Goal: Task Accomplishment & Management: Manage account settings

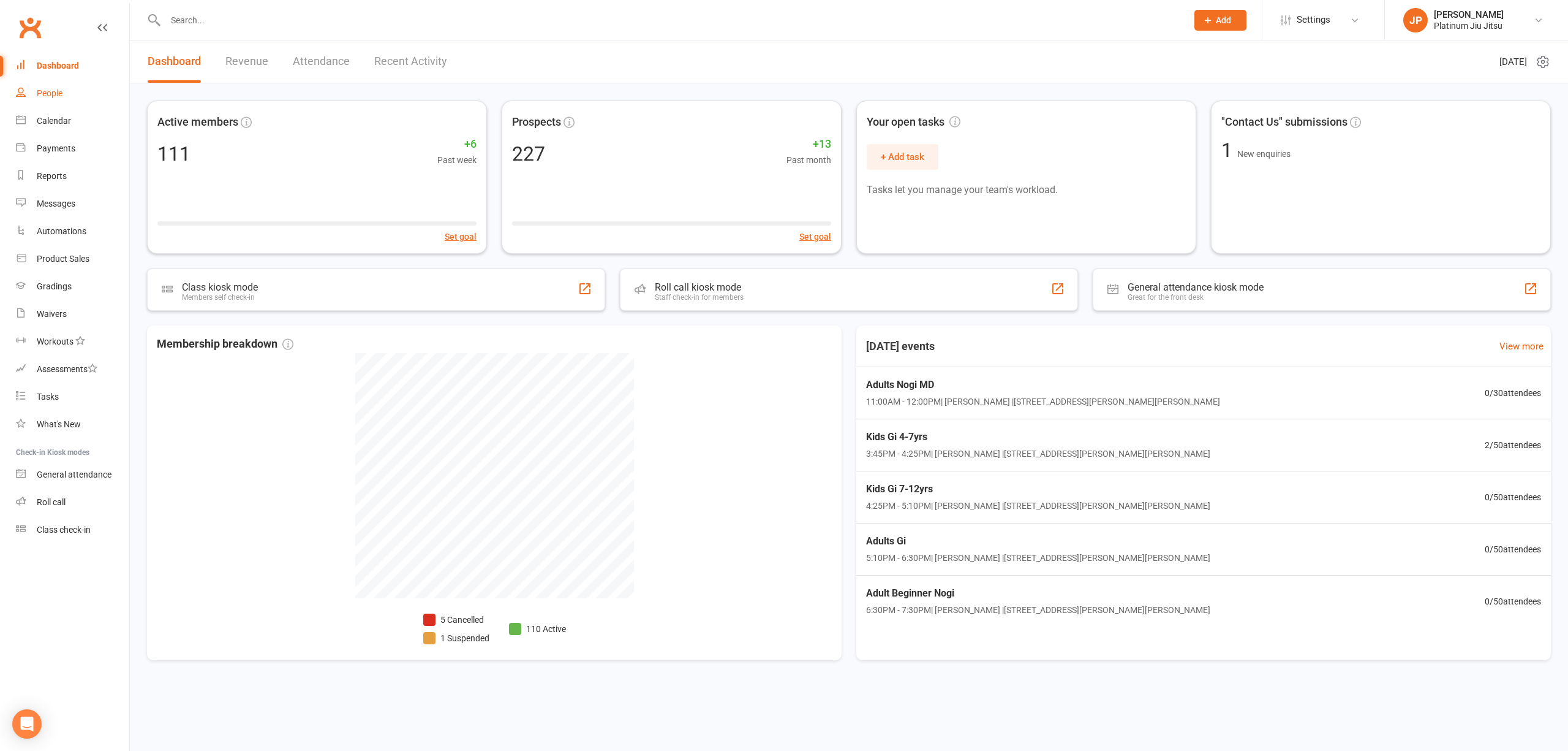
click at [62, 89] on div "People" at bounding box center [49, 93] width 26 height 10
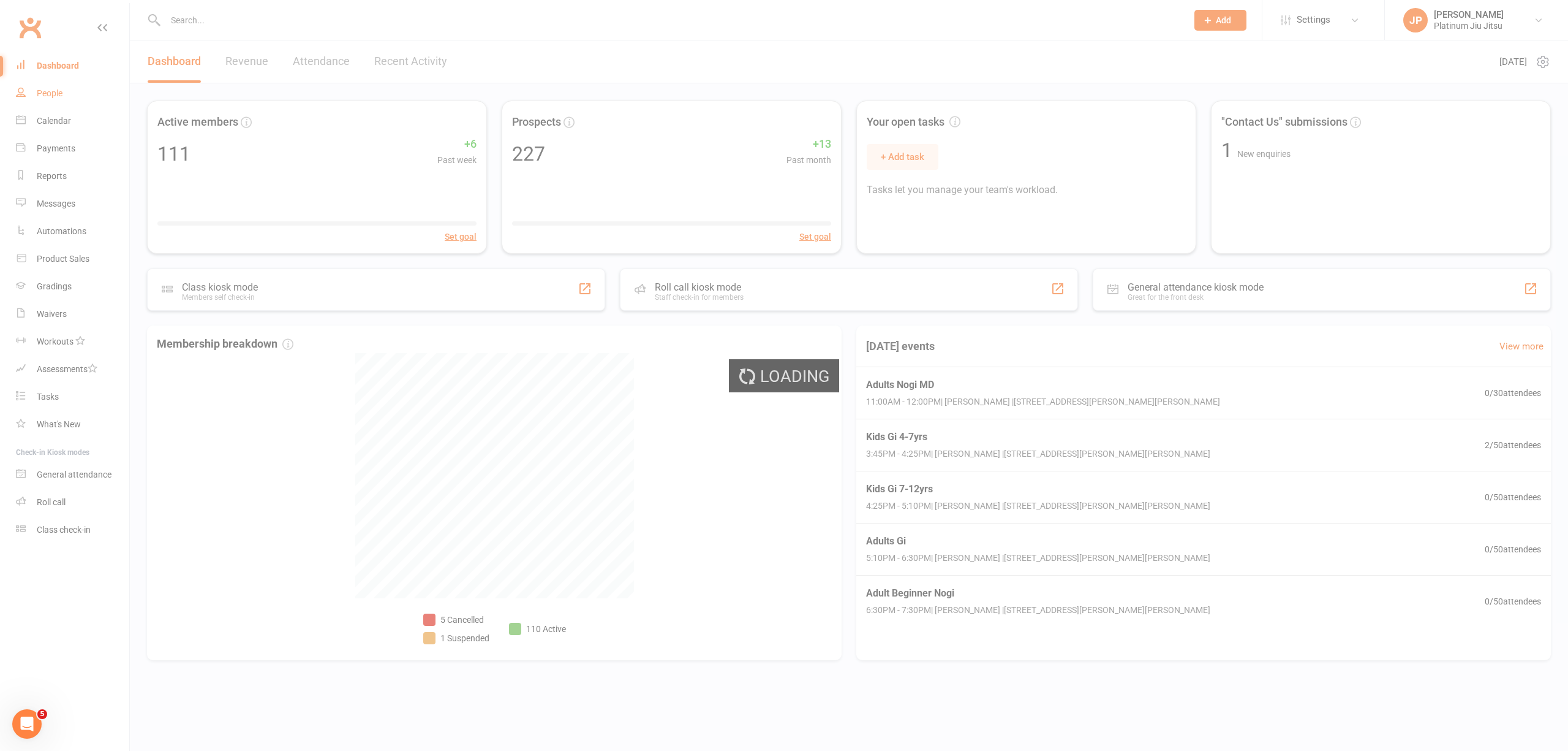
select select "100"
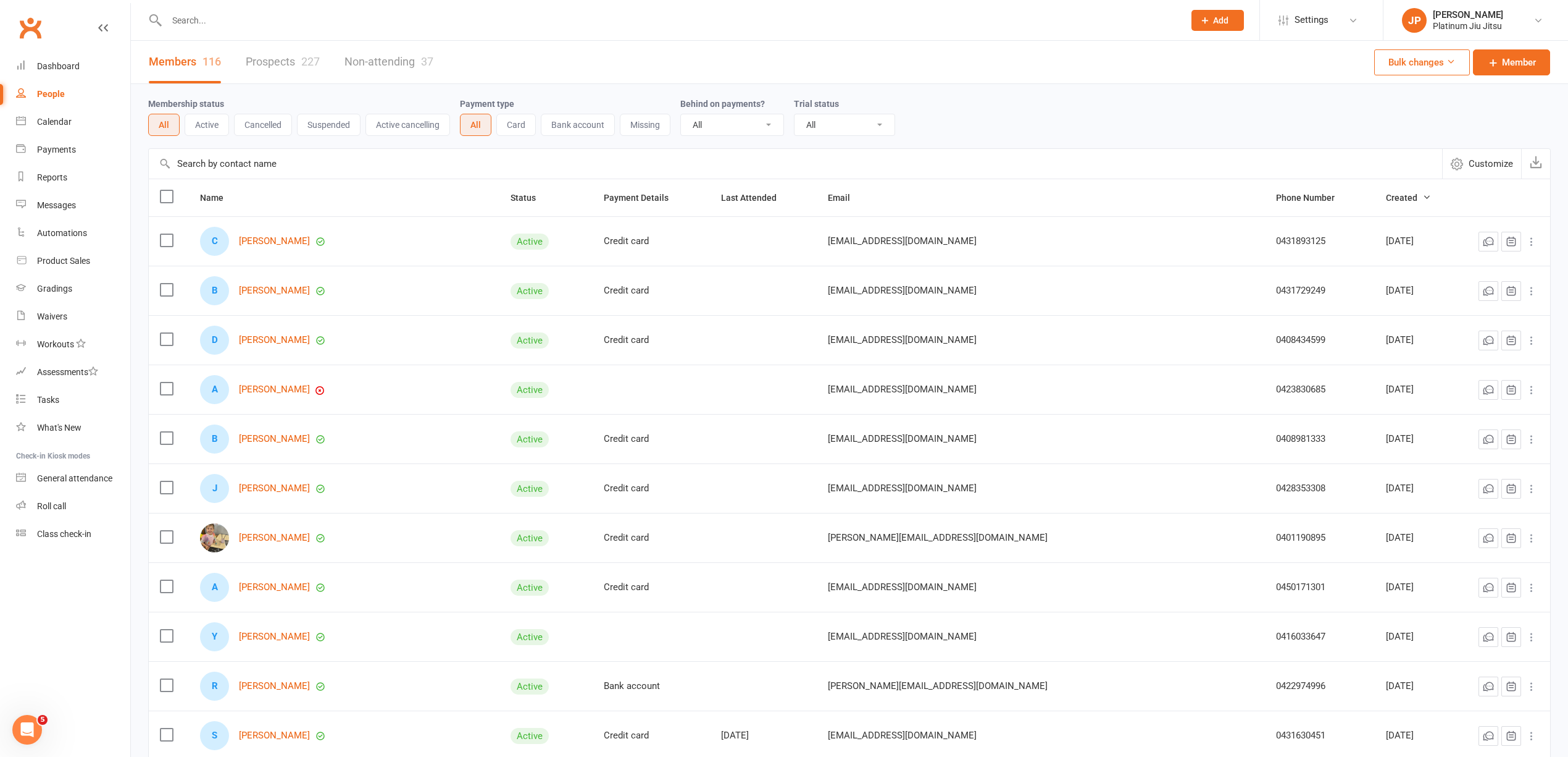
click at [235, 23] on input "text" at bounding box center [669, 20] width 1013 height 17
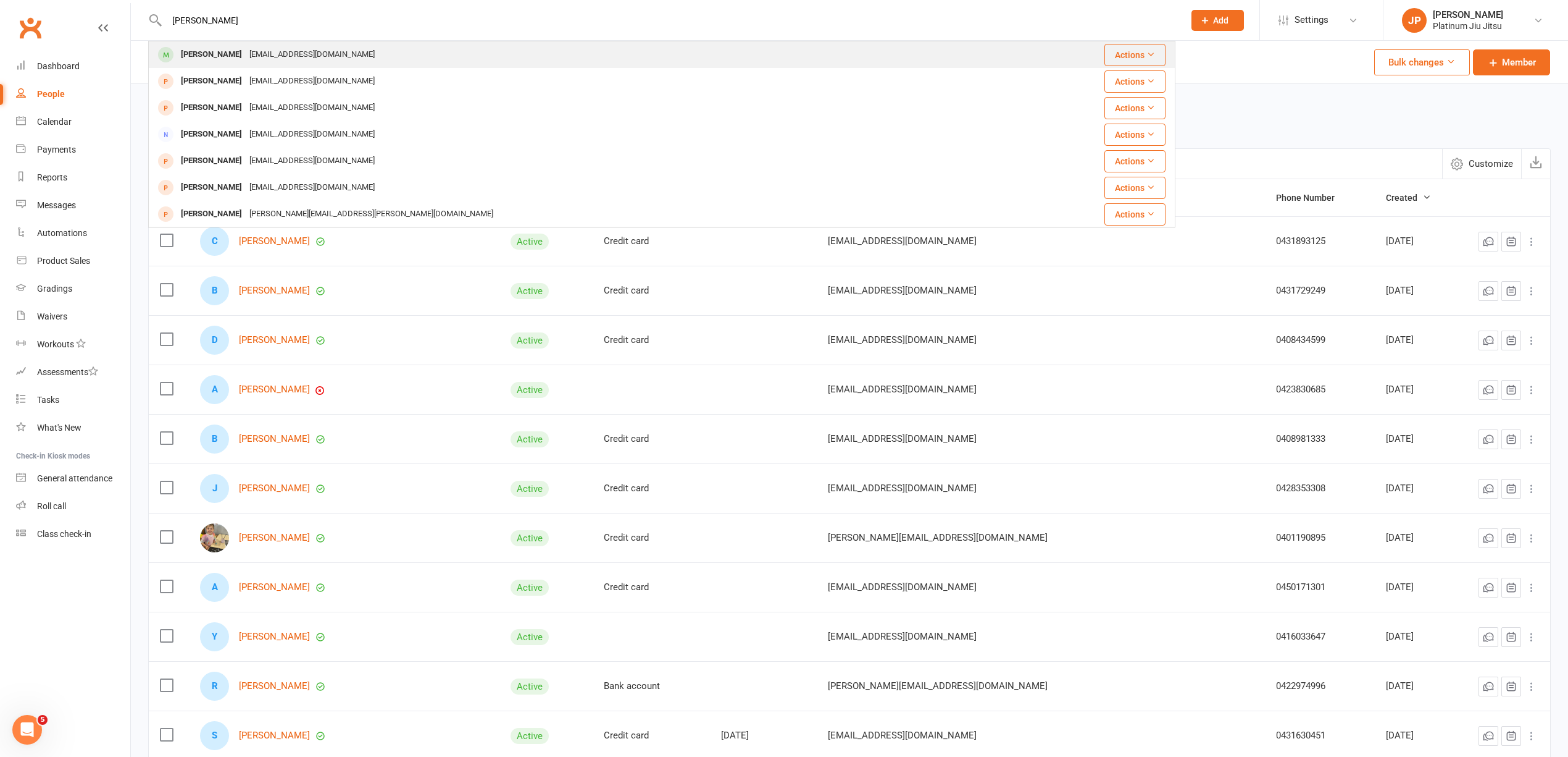
type input "[PERSON_NAME]"
click at [230, 52] on div "[PERSON_NAME]" at bounding box center [211, 55] width 68 height 18
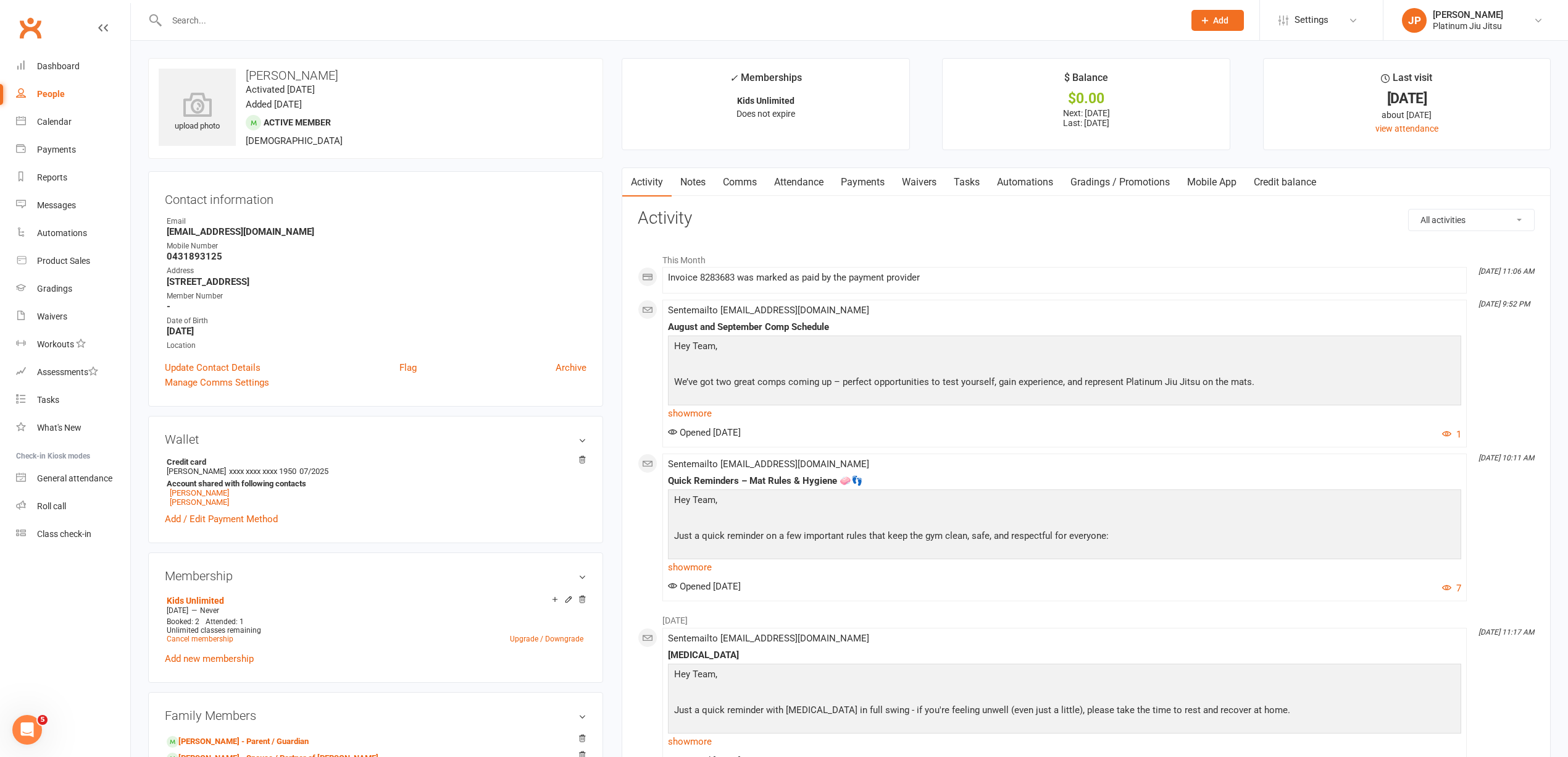
click at [873, 182] on link "Payments" at bounding box center [863, 183] width 61 height 29
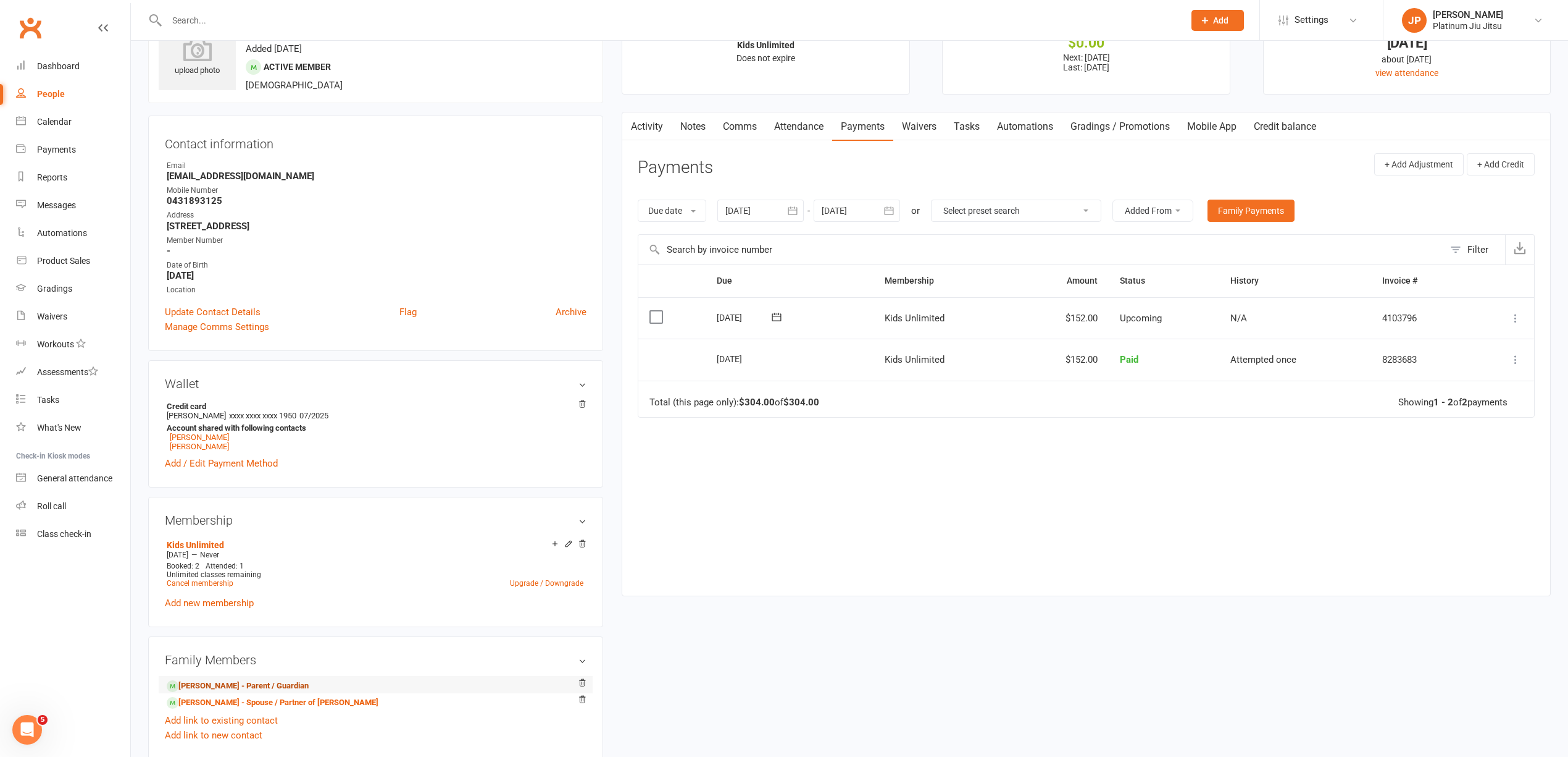
scroll to position [82, 0]
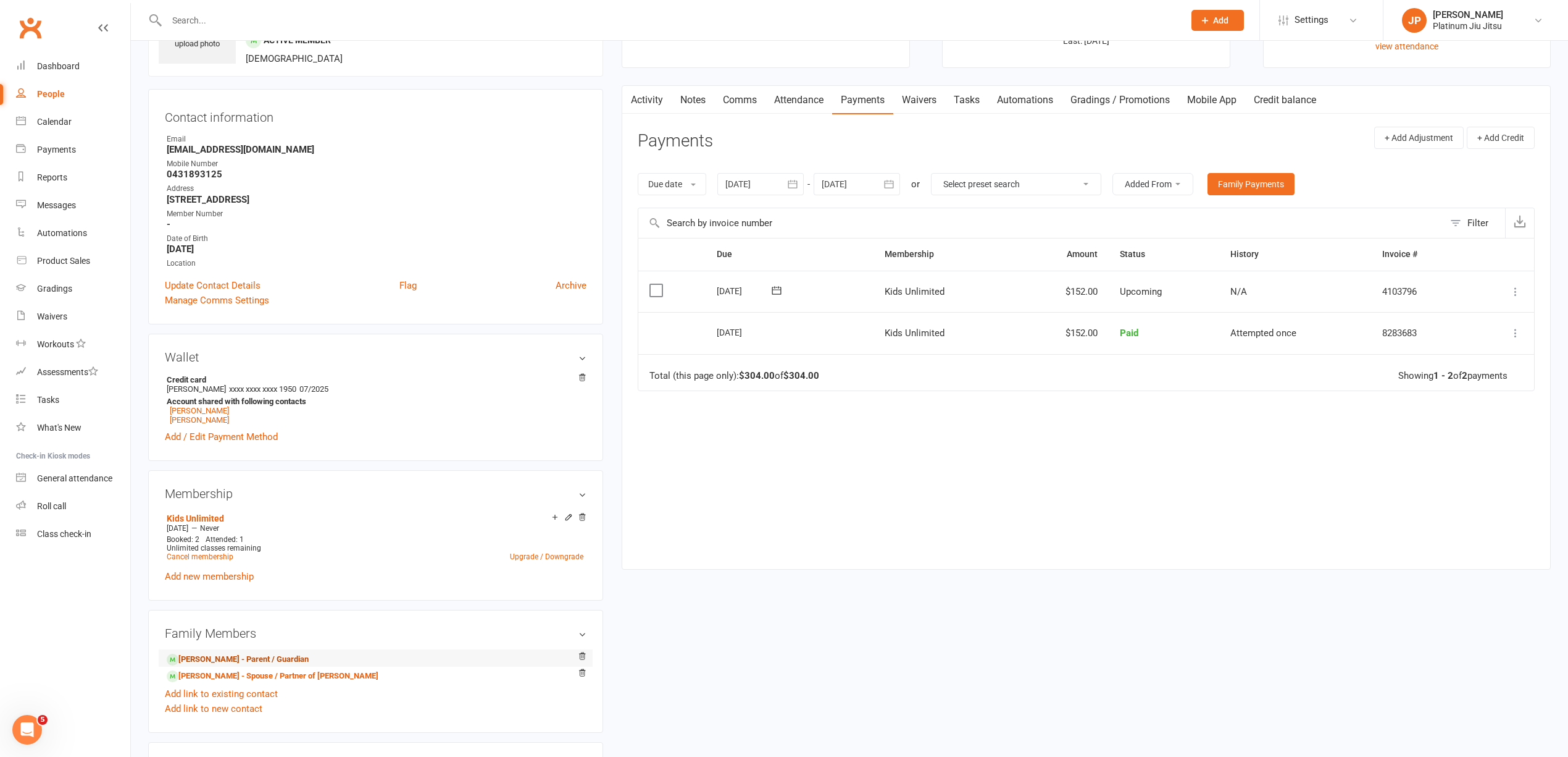
click at [240, 658] on link "[PERSON_NAME] - Parent / Guardian" at bounding box center [237, 659] width 142 height 13
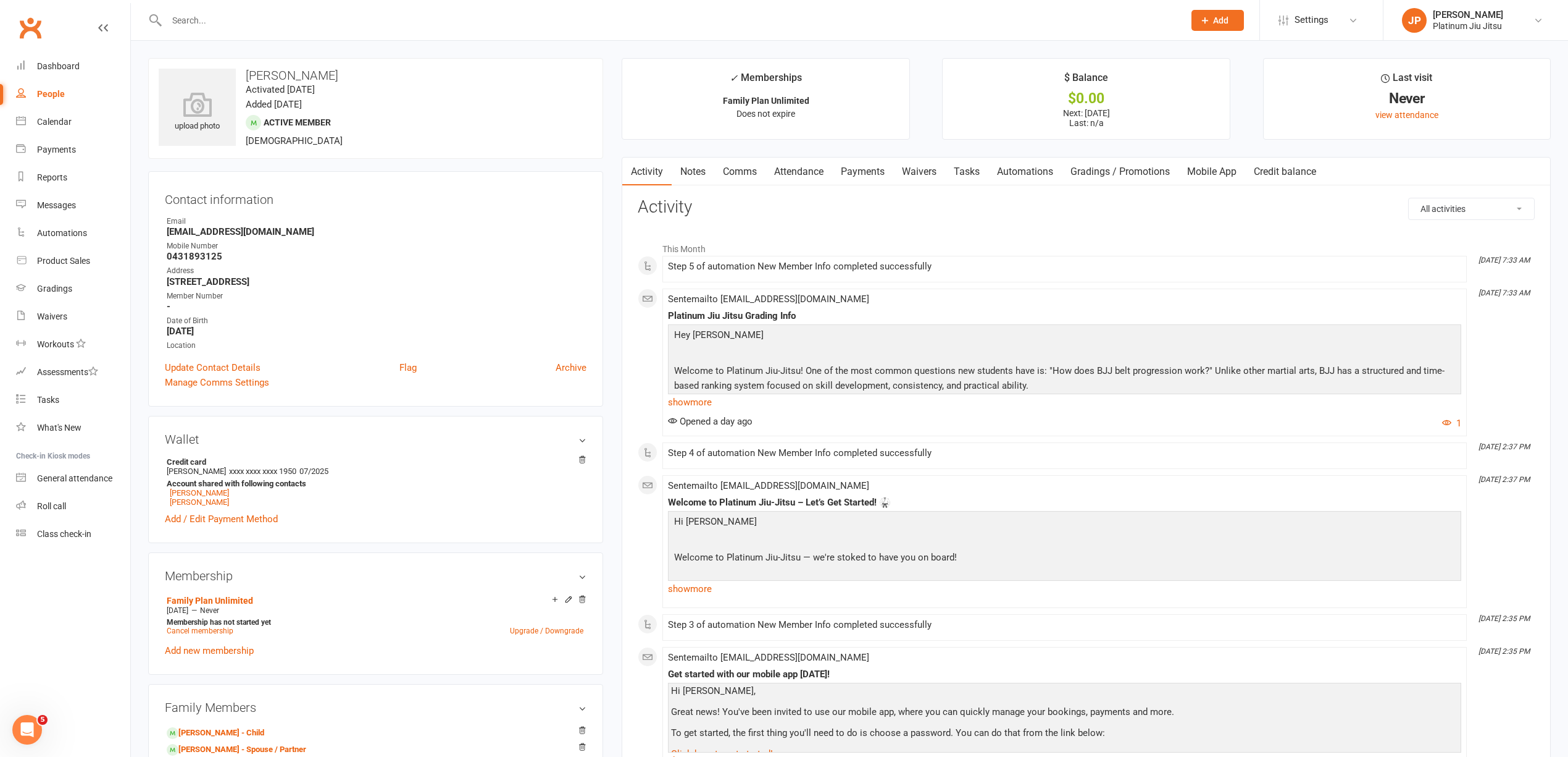
click at [863, 172] on link "Payments" at bounding box center [863, 172] width 61 height 29
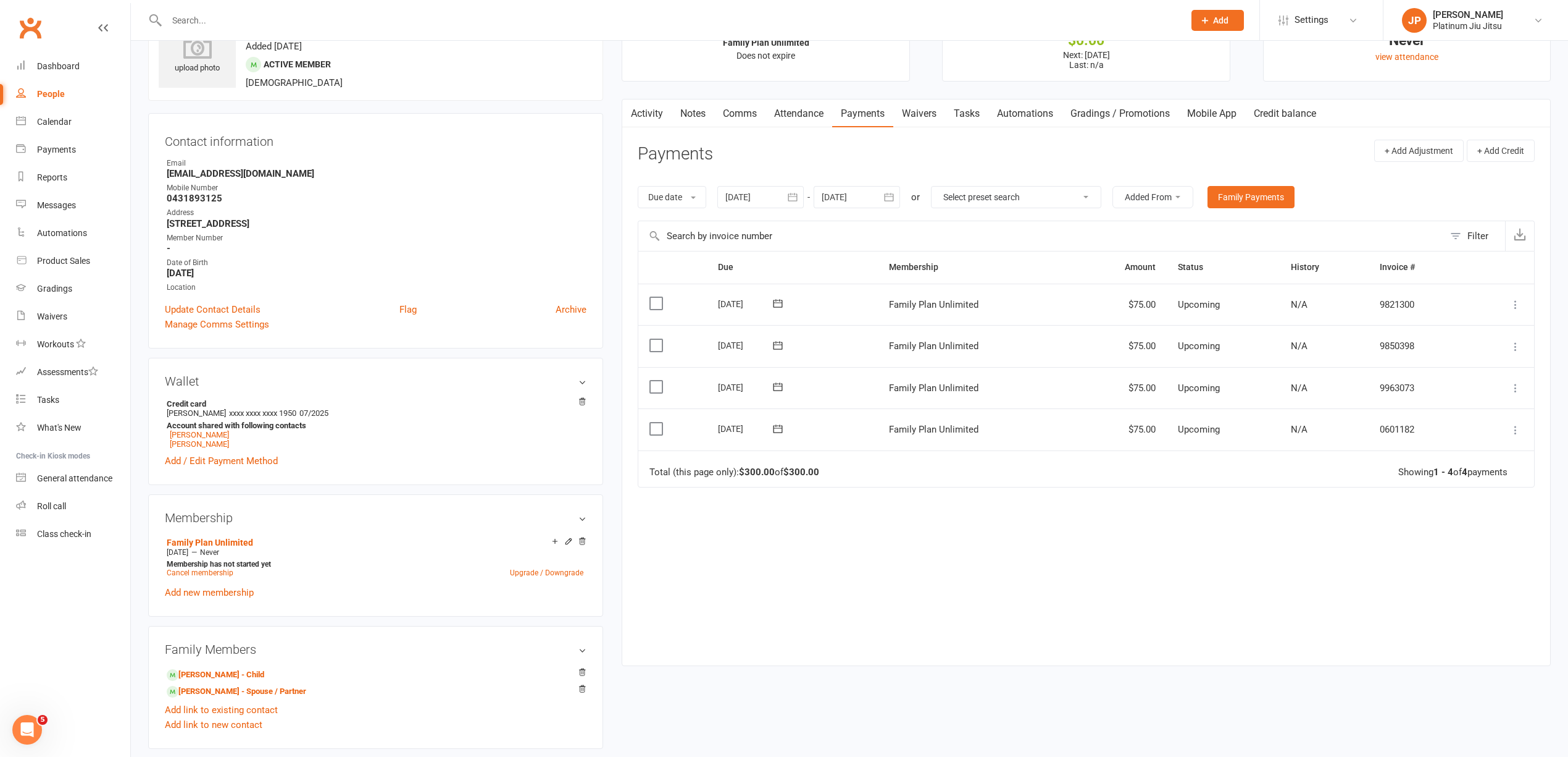
scroll to position [82, 0]
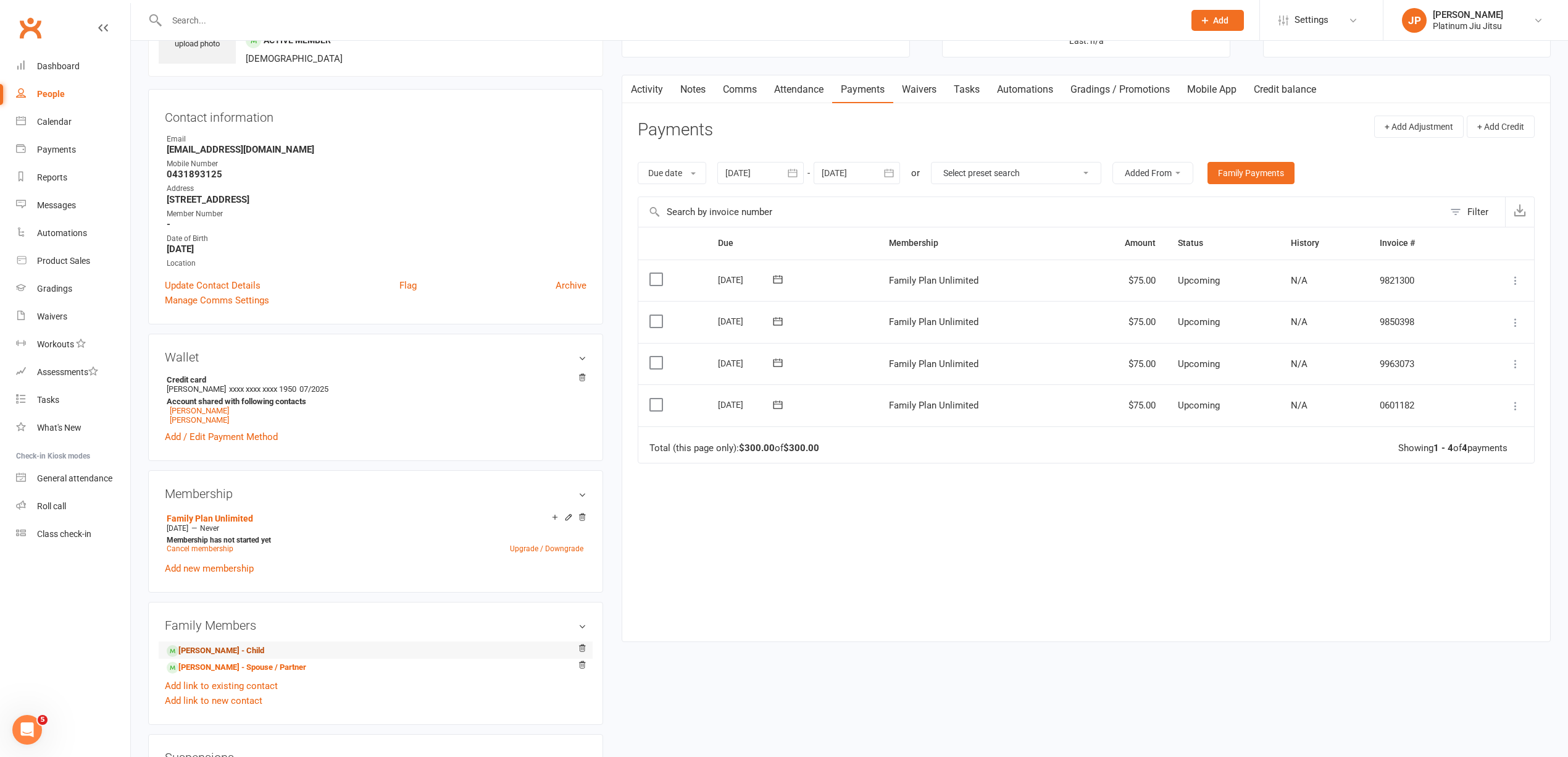
click at [220, 652] on link "[PERSON_NAME] - Child" at bounding box center [215, 651] width 98 height 13
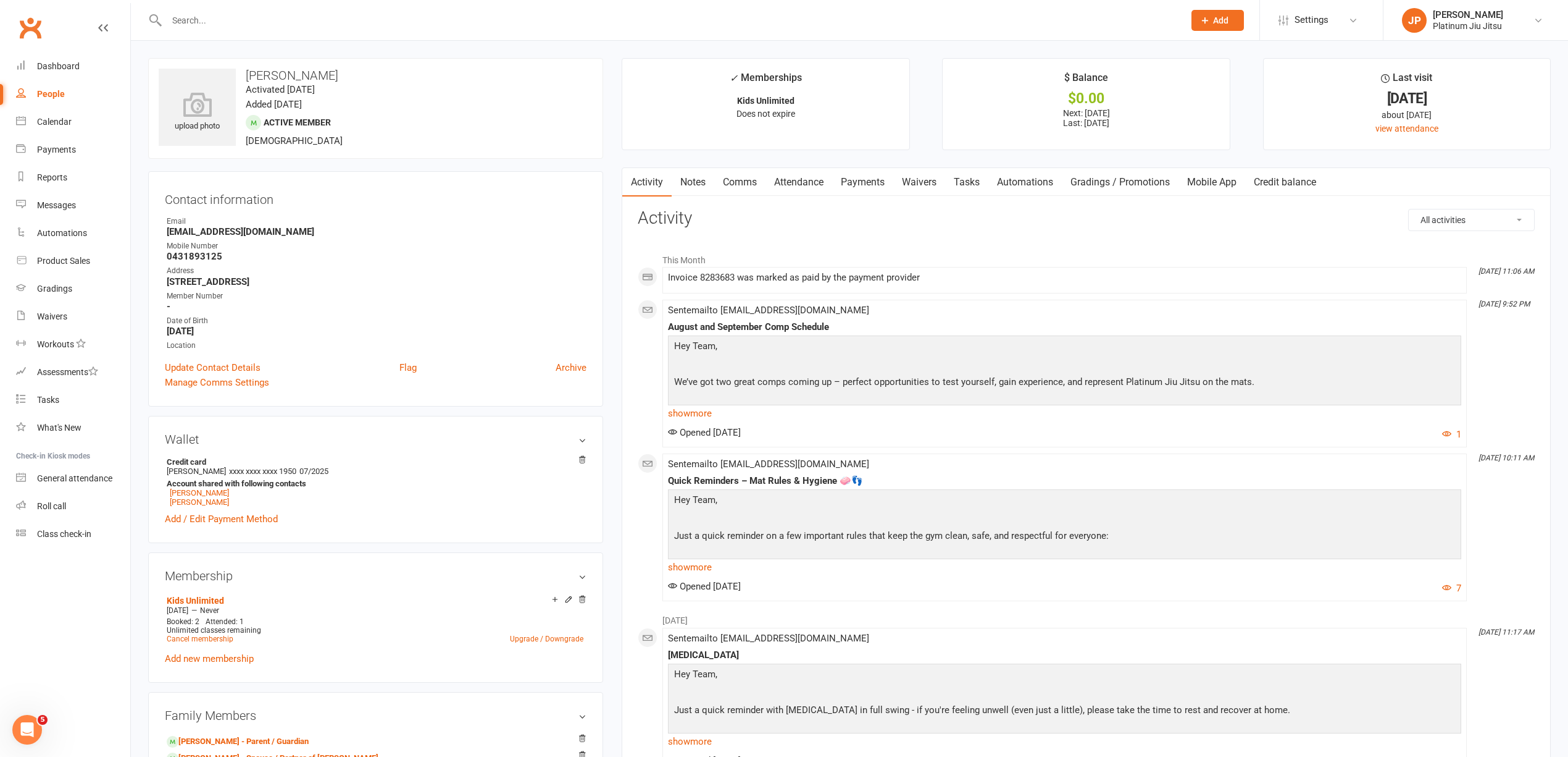
click at [865, 176] on link "Payments" at bounding box center [863, 183] width 61 height 29
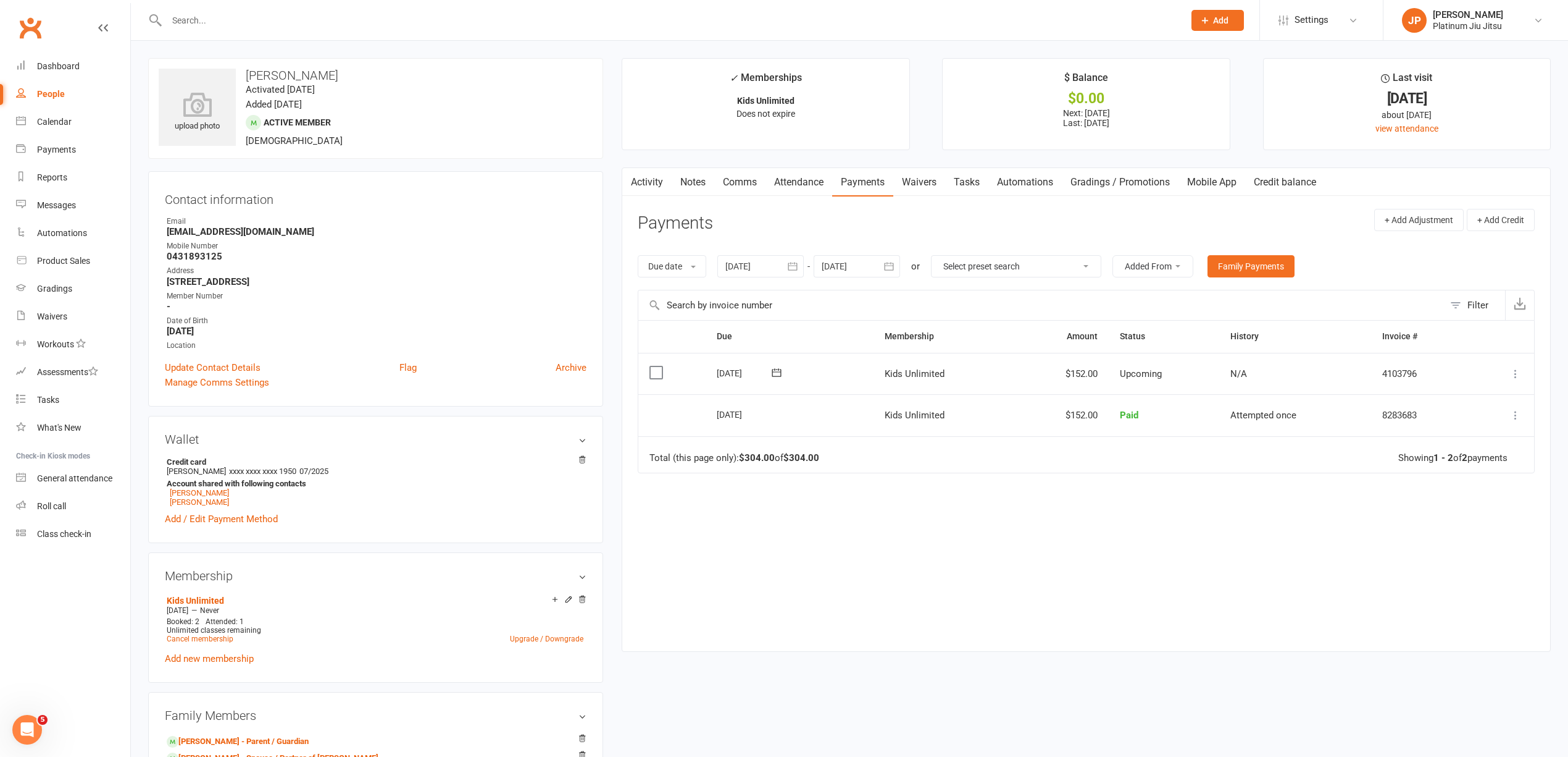
click at [1514, 370] on icon at bounding box center [1516, 374] width 13 height 13
click at [1447, 494] on link "Change amount" at bounding box center [1449, 496] width 146 height 24
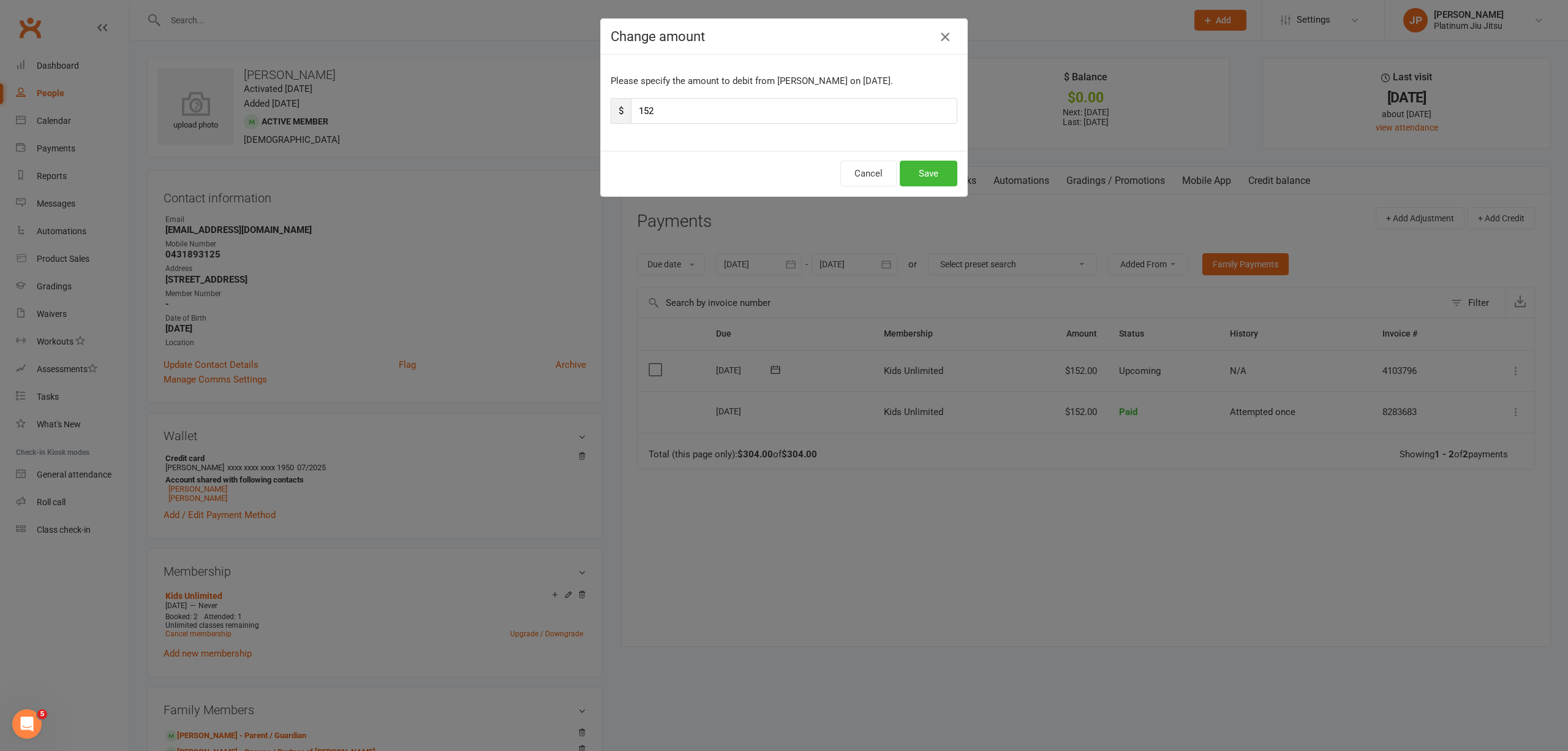
click at [942, 38] on icon "button" at bounding box center [945, 37] width 14 height 14
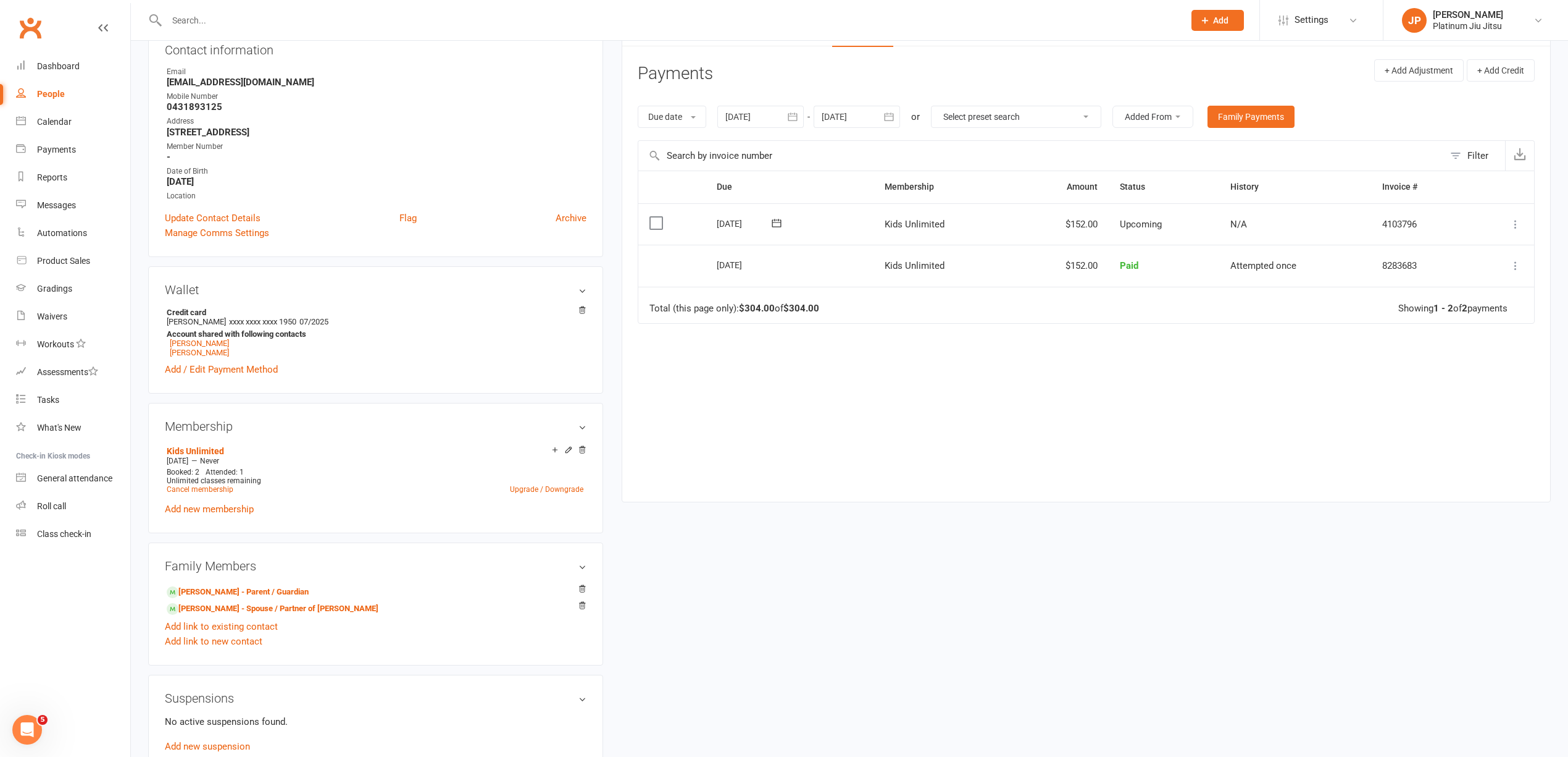
scroll to position [165, 0]
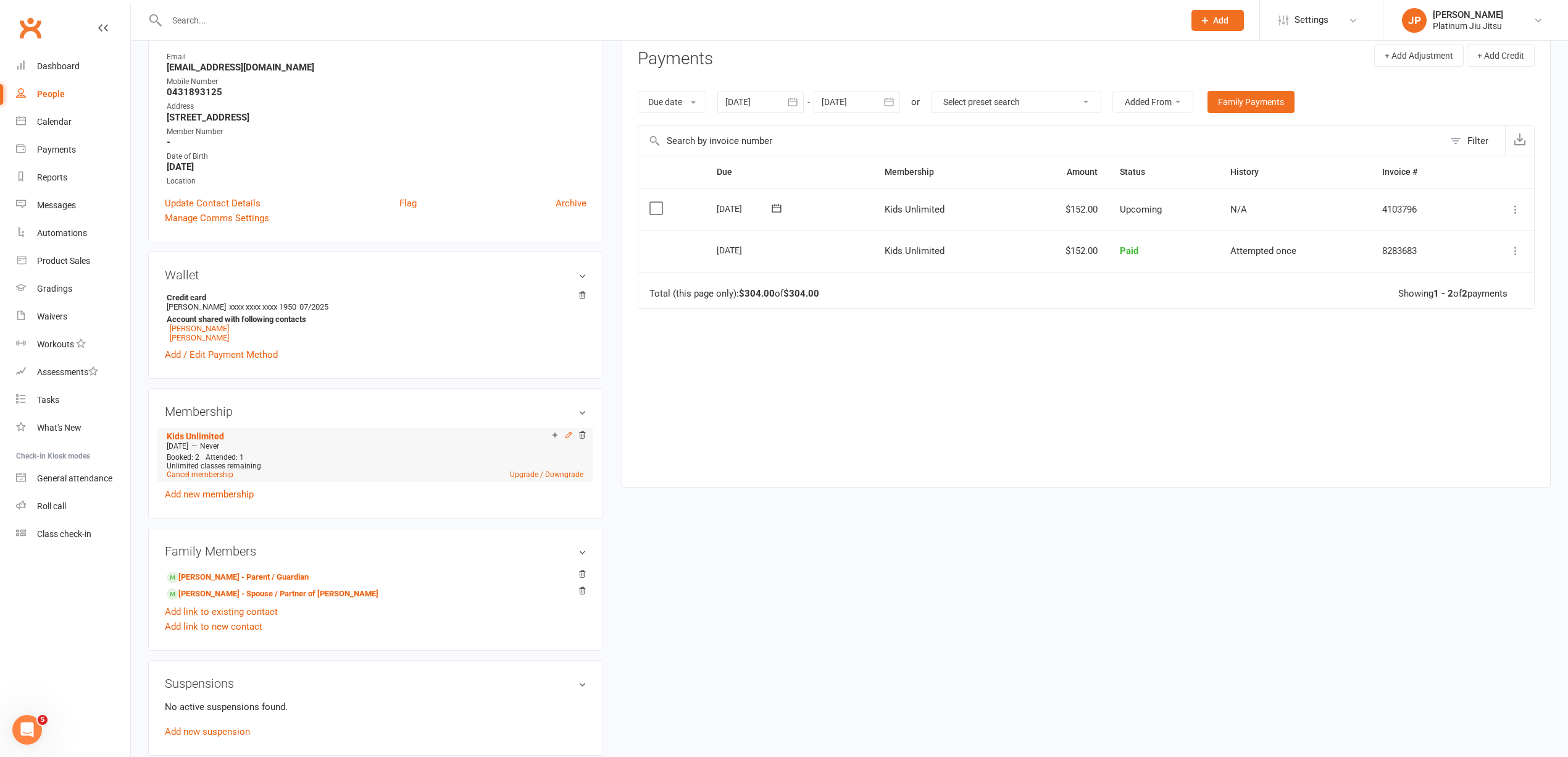
click at [567, 436] on icon at bounding box center [569, 434] width 5 height 5
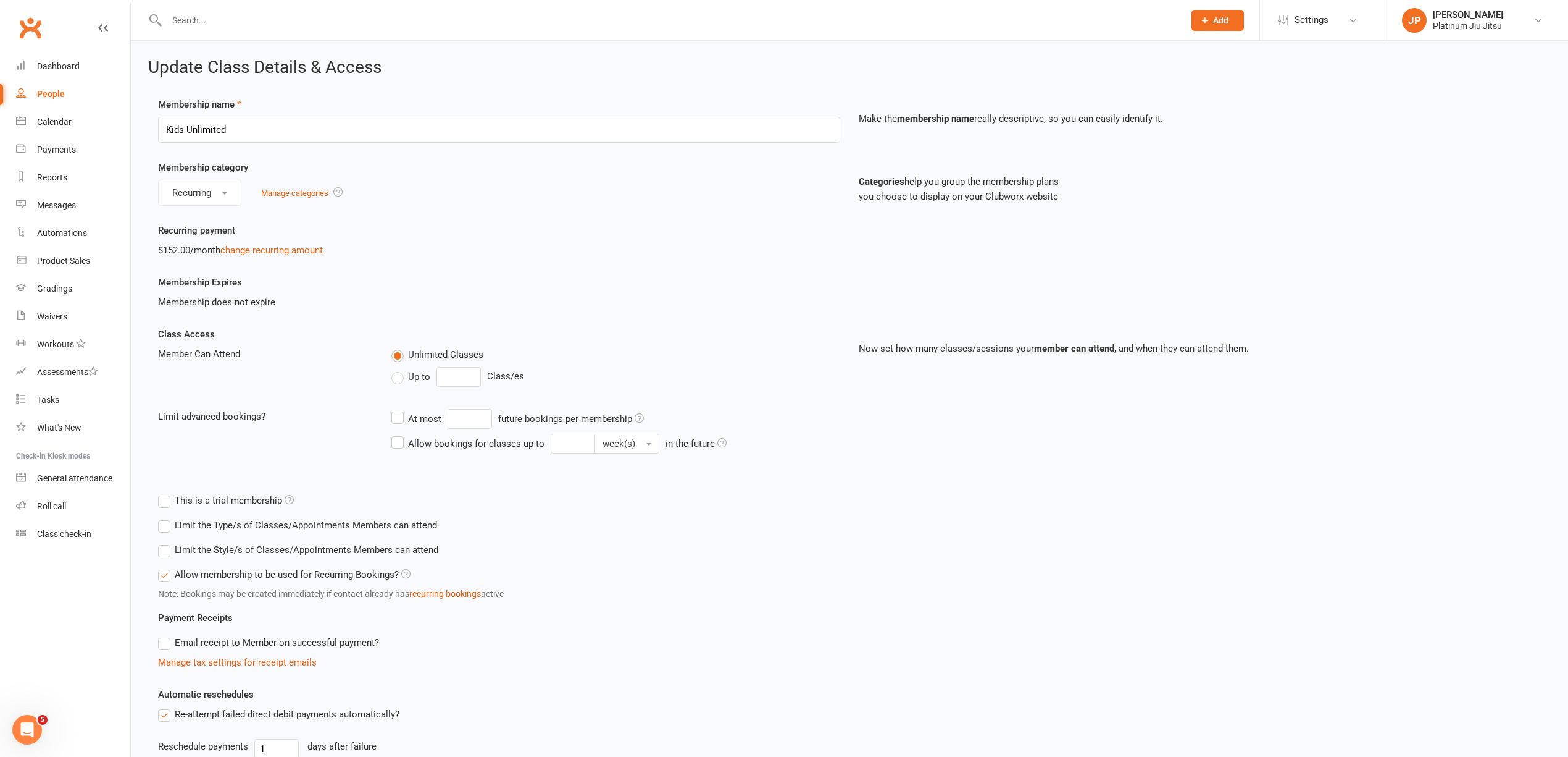
click at [199, 228] on label "Recurring payment" at bounding box center [197, 230] width 77 height 14
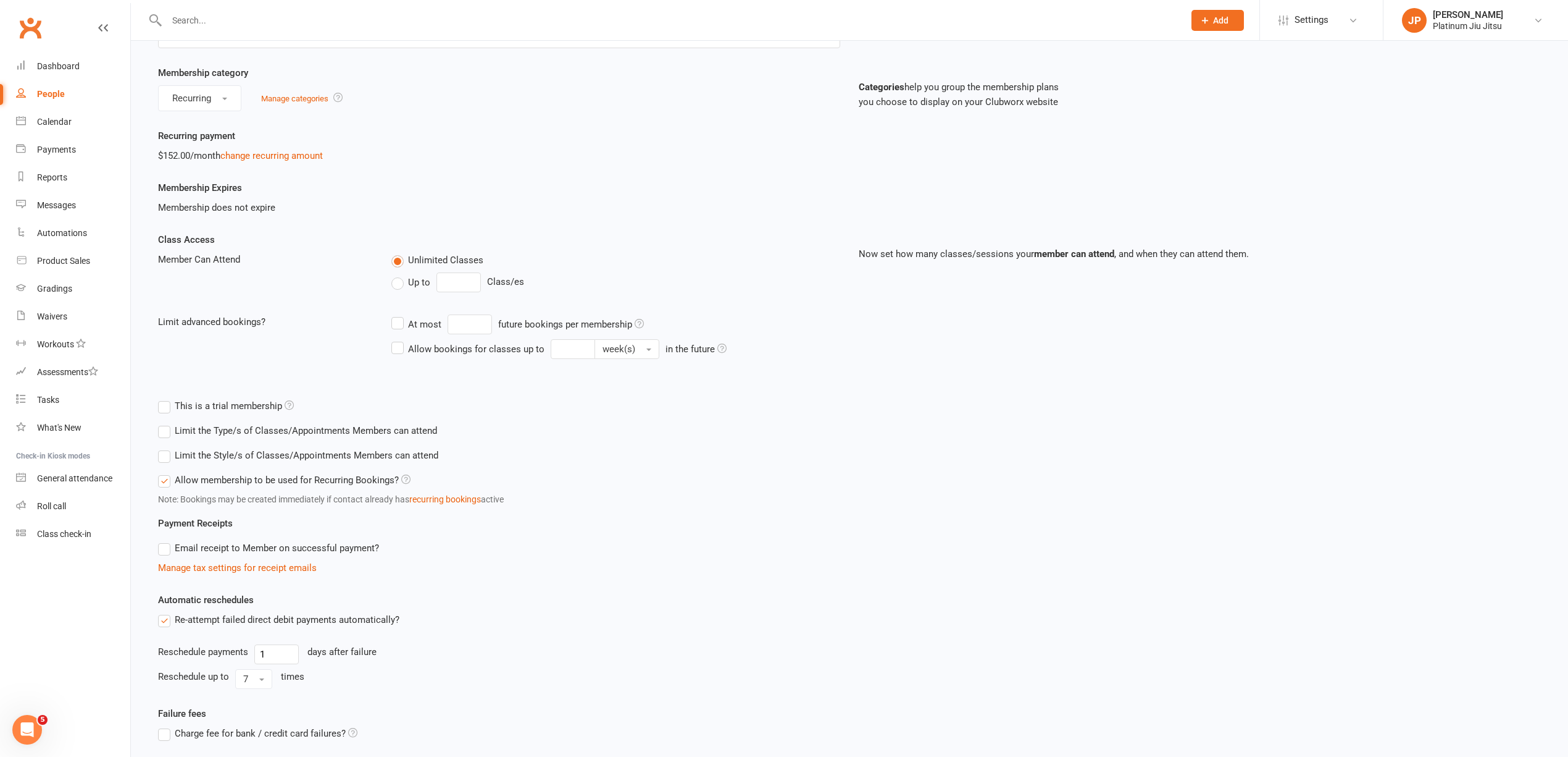
scroll to position [203, 0]
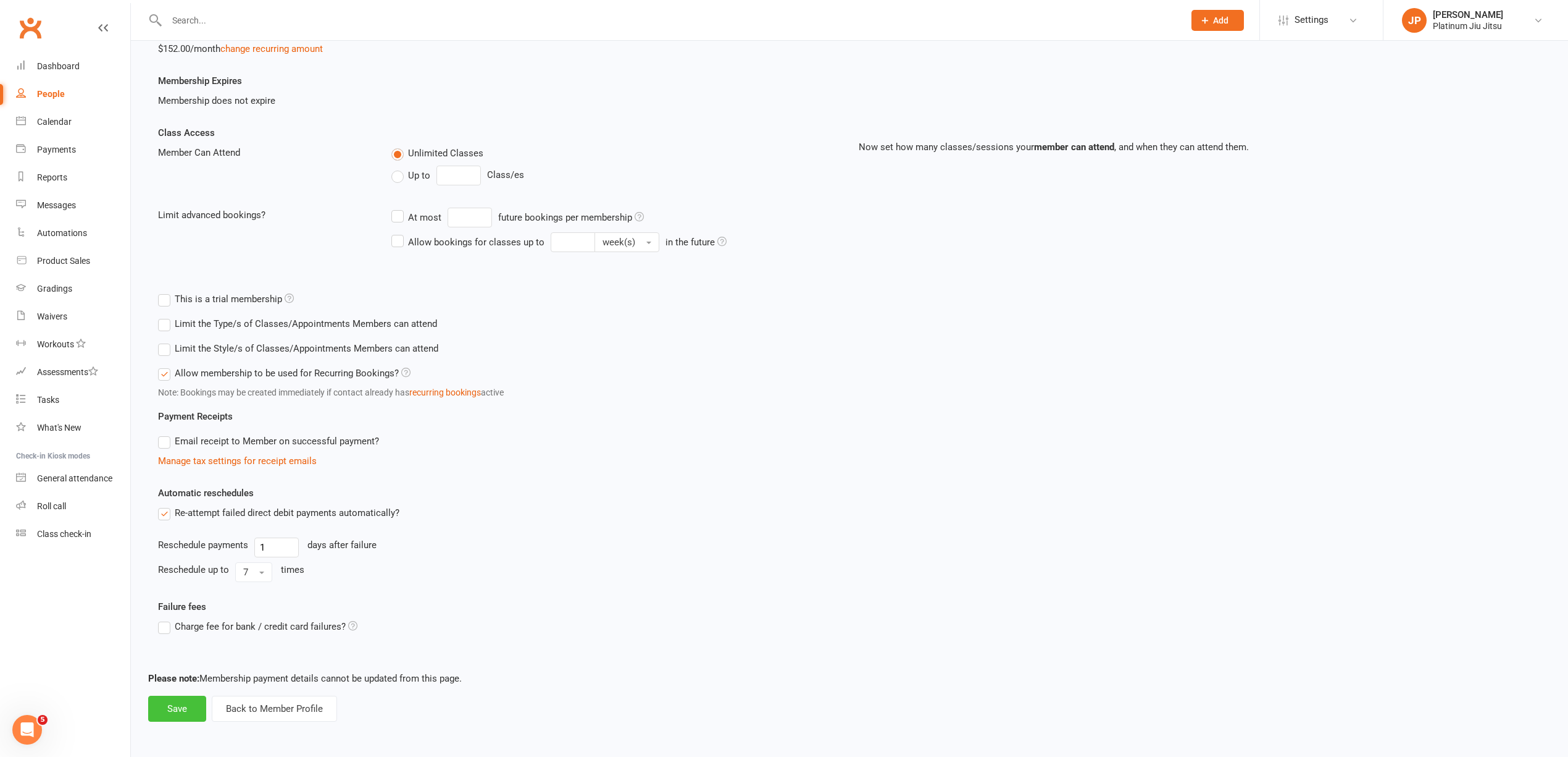
click at [175, 701] on button "Save" at bounding box center [177, 708] width 58 height 26
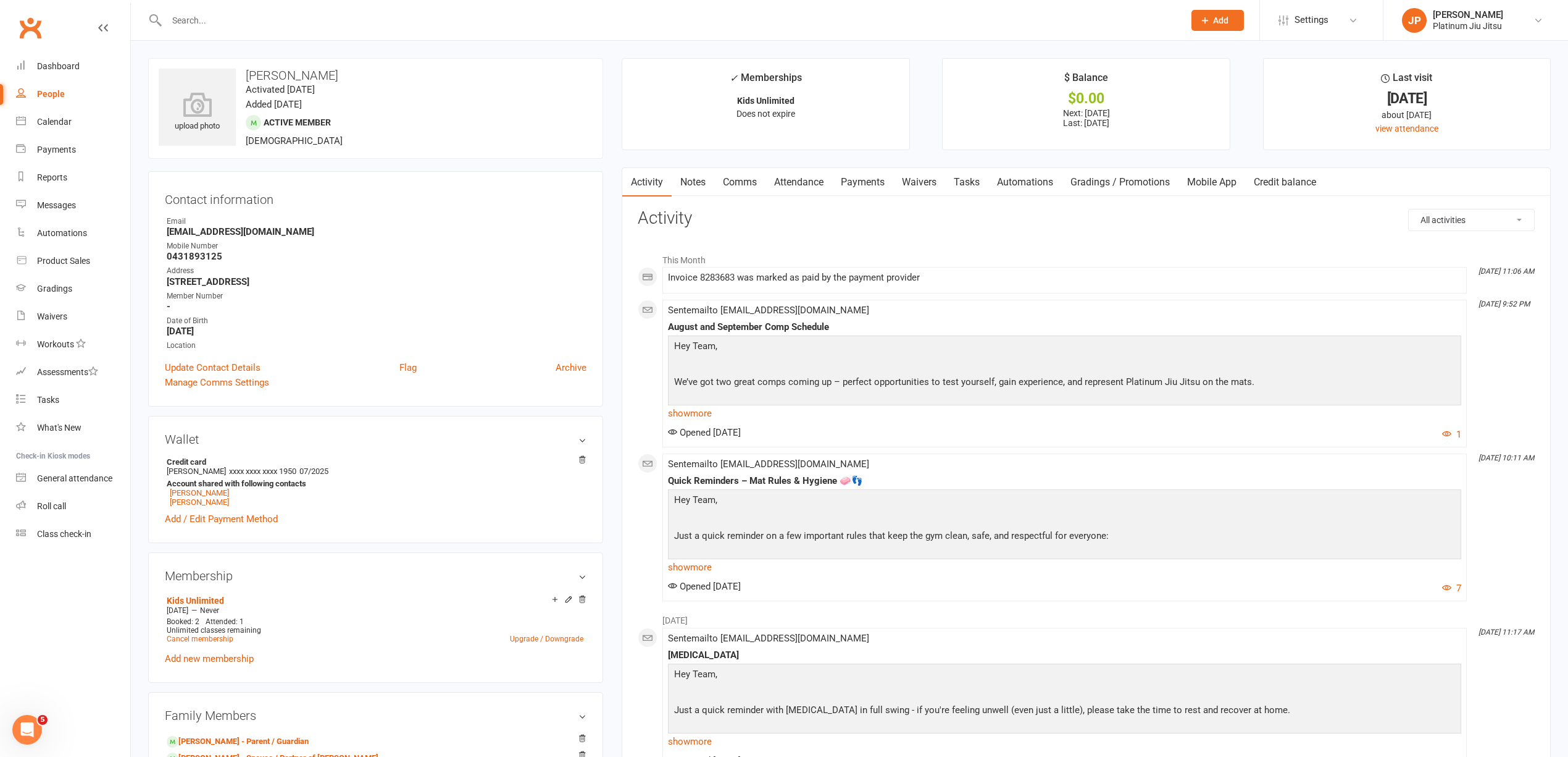
click at [49, 86] on link "People" at bounding box center [73, 94] width 114 height 28
select select "100"
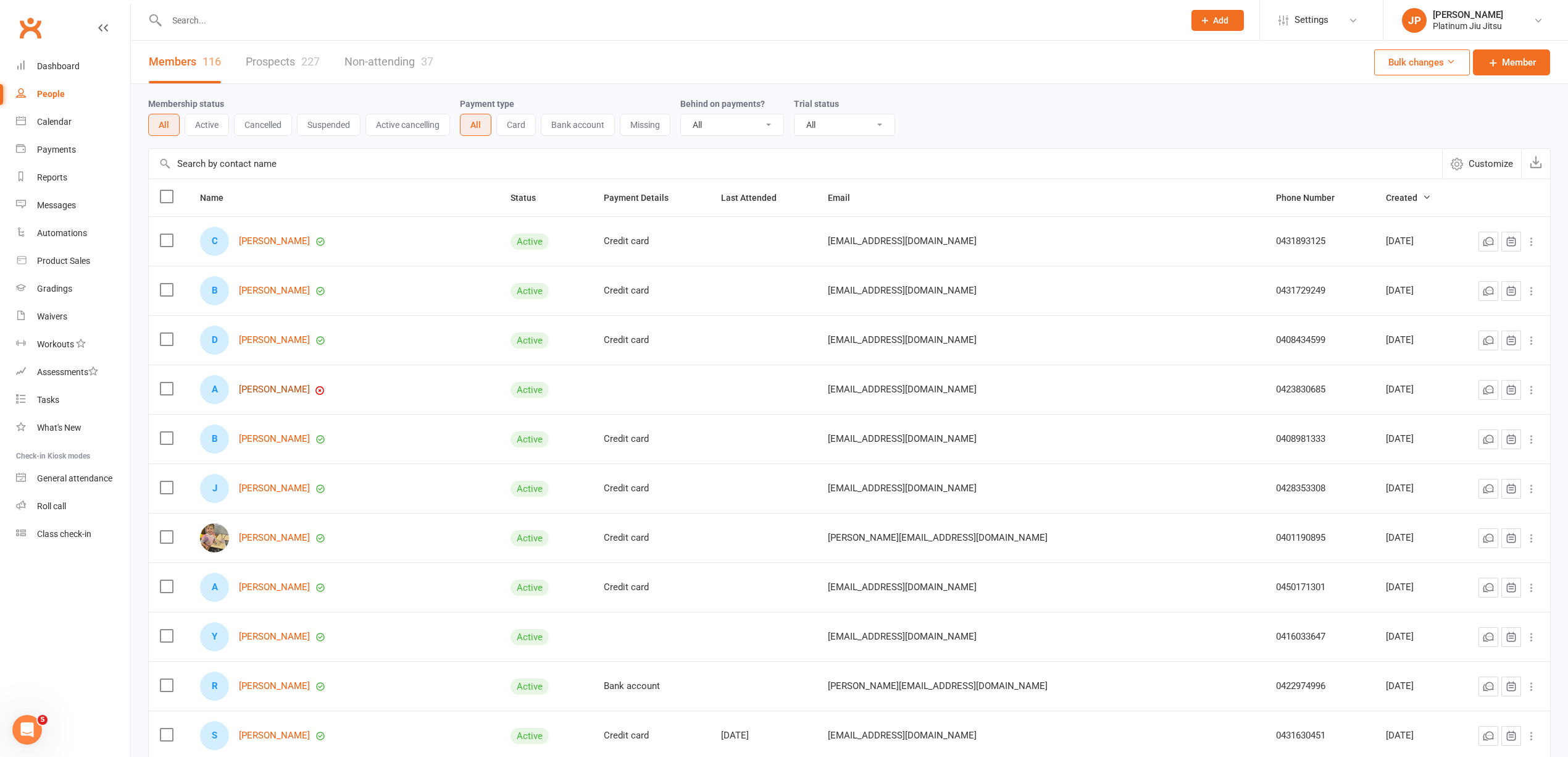
click at [275, 395] on link "[PERSON_NAME]" at bounding box center [274, 389] width 71 height 11
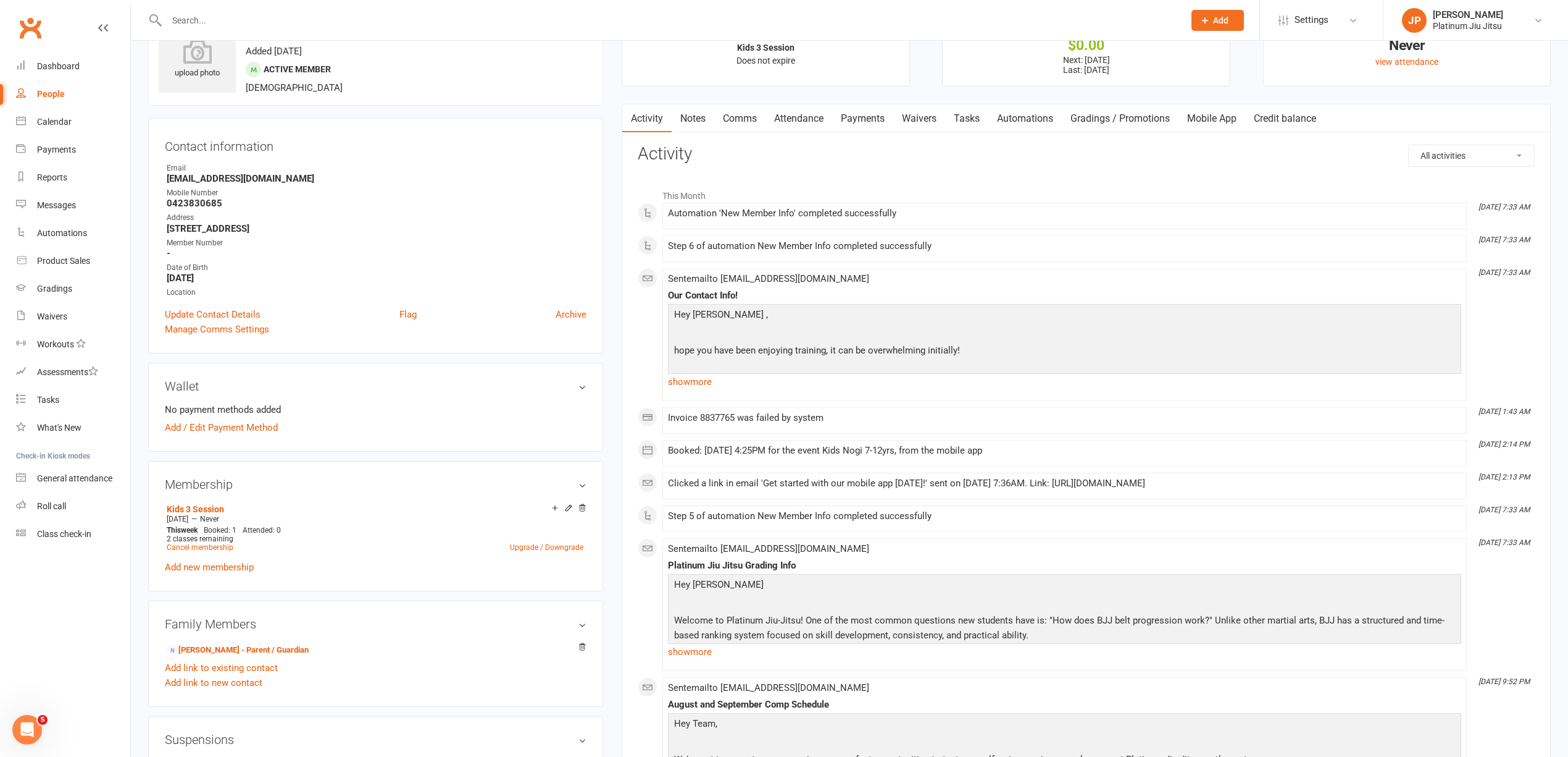
scroll to position [82, 0]
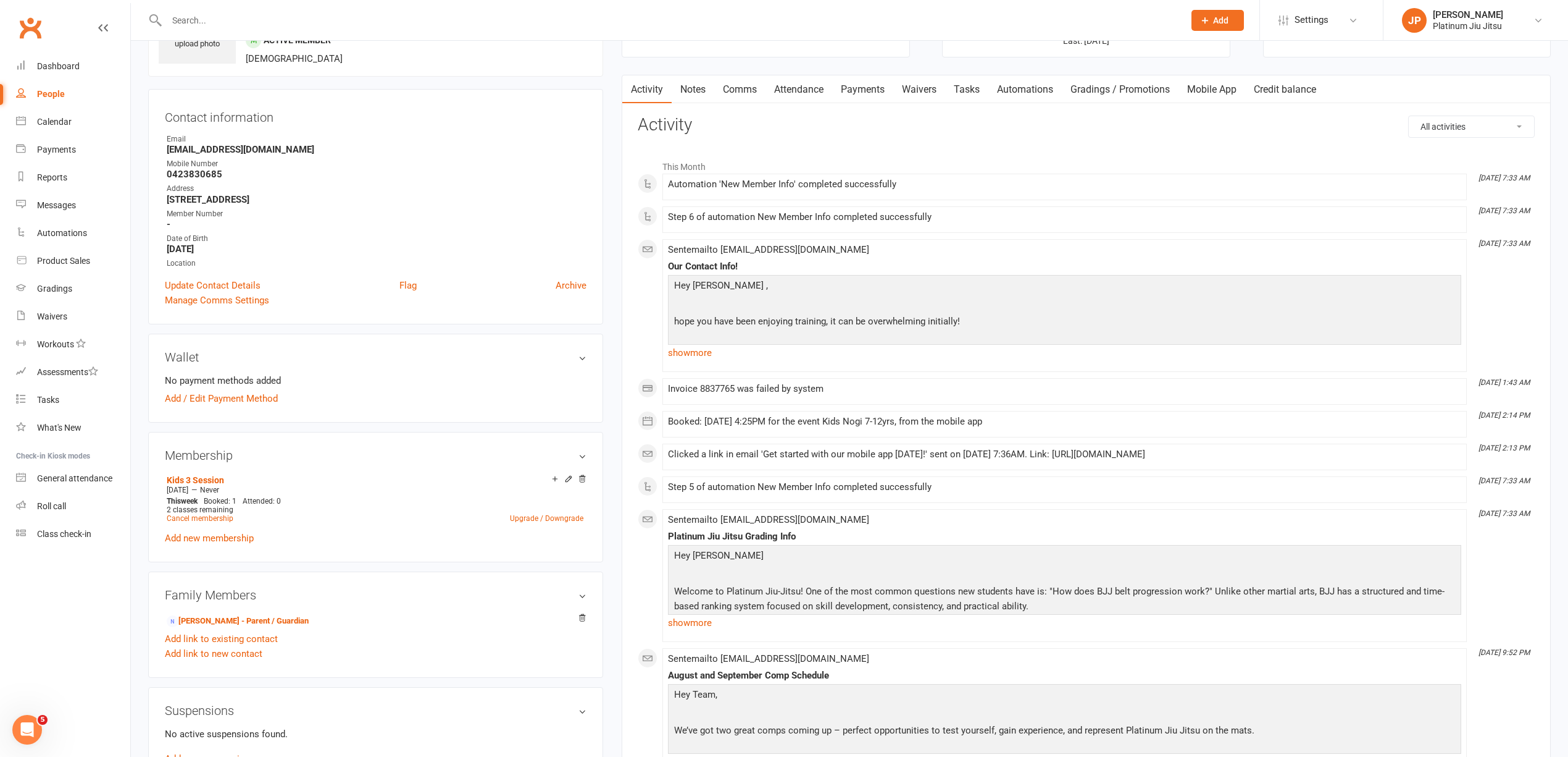
click at [868, 88] on link "Payments" at bounding box center [863, 90] width 61 height 29
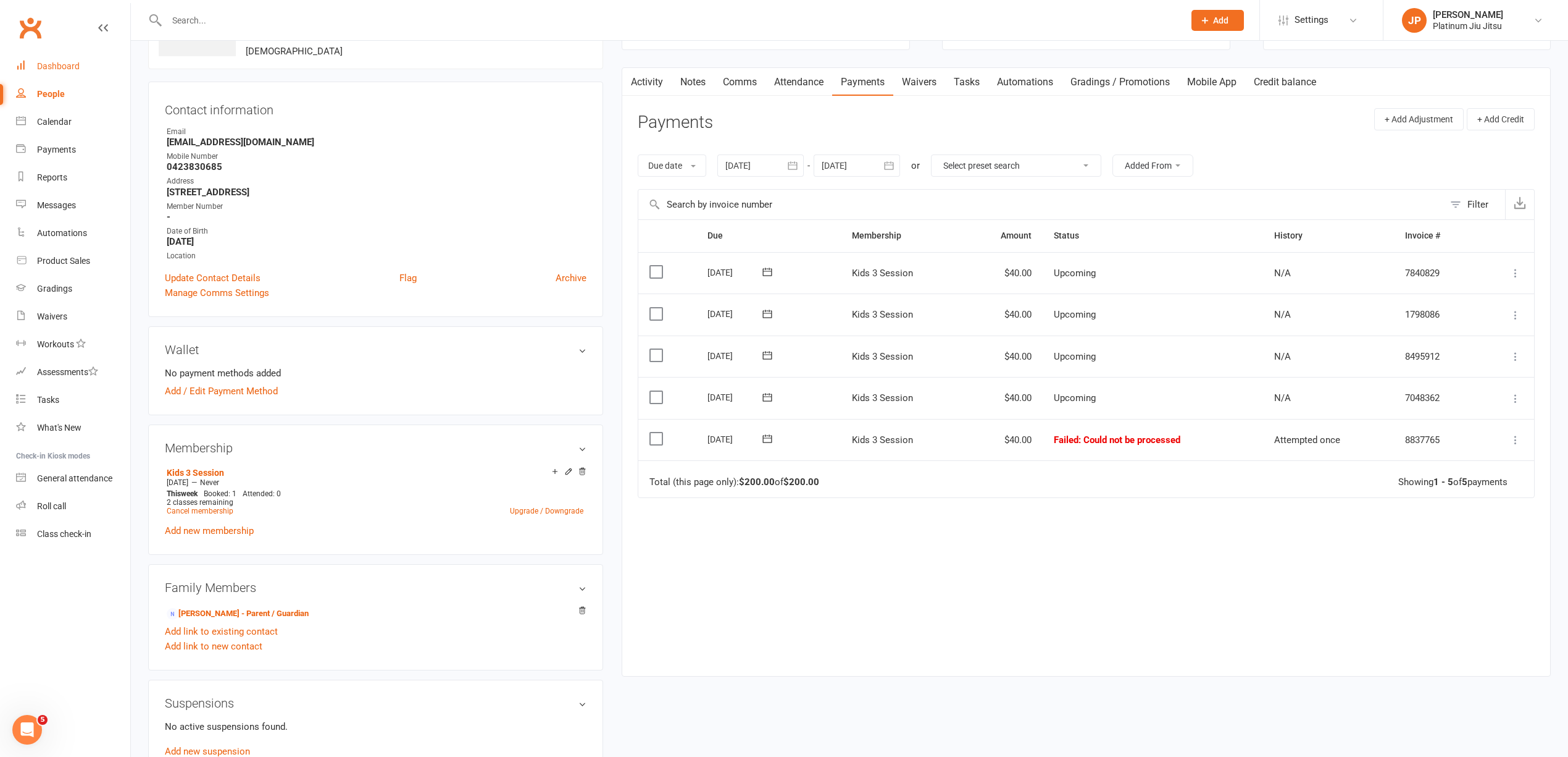
scroll to position [82, 0]
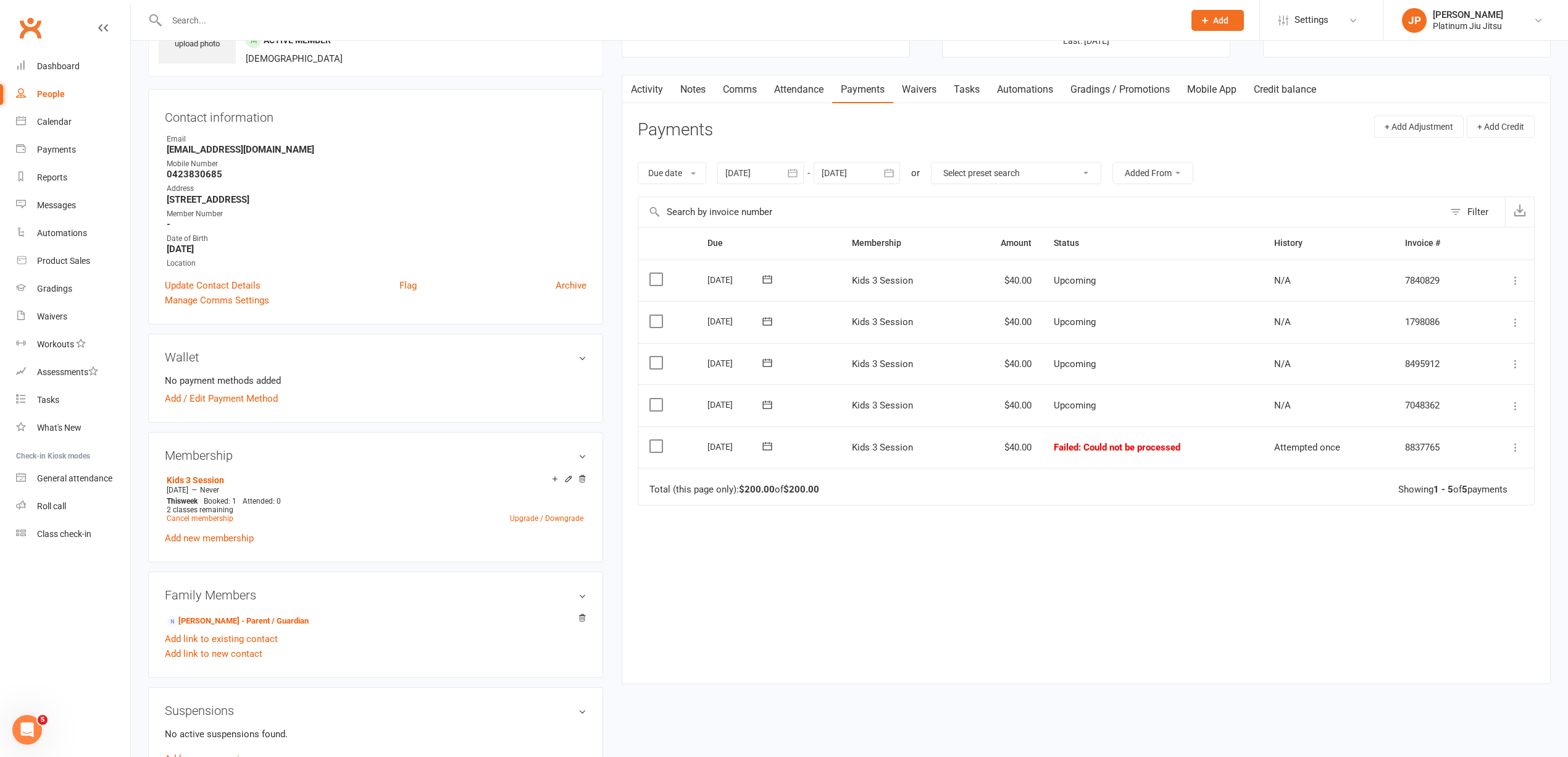
click at [45, 99] on div "People" at bounding box center [50, 94] width 28 height 10
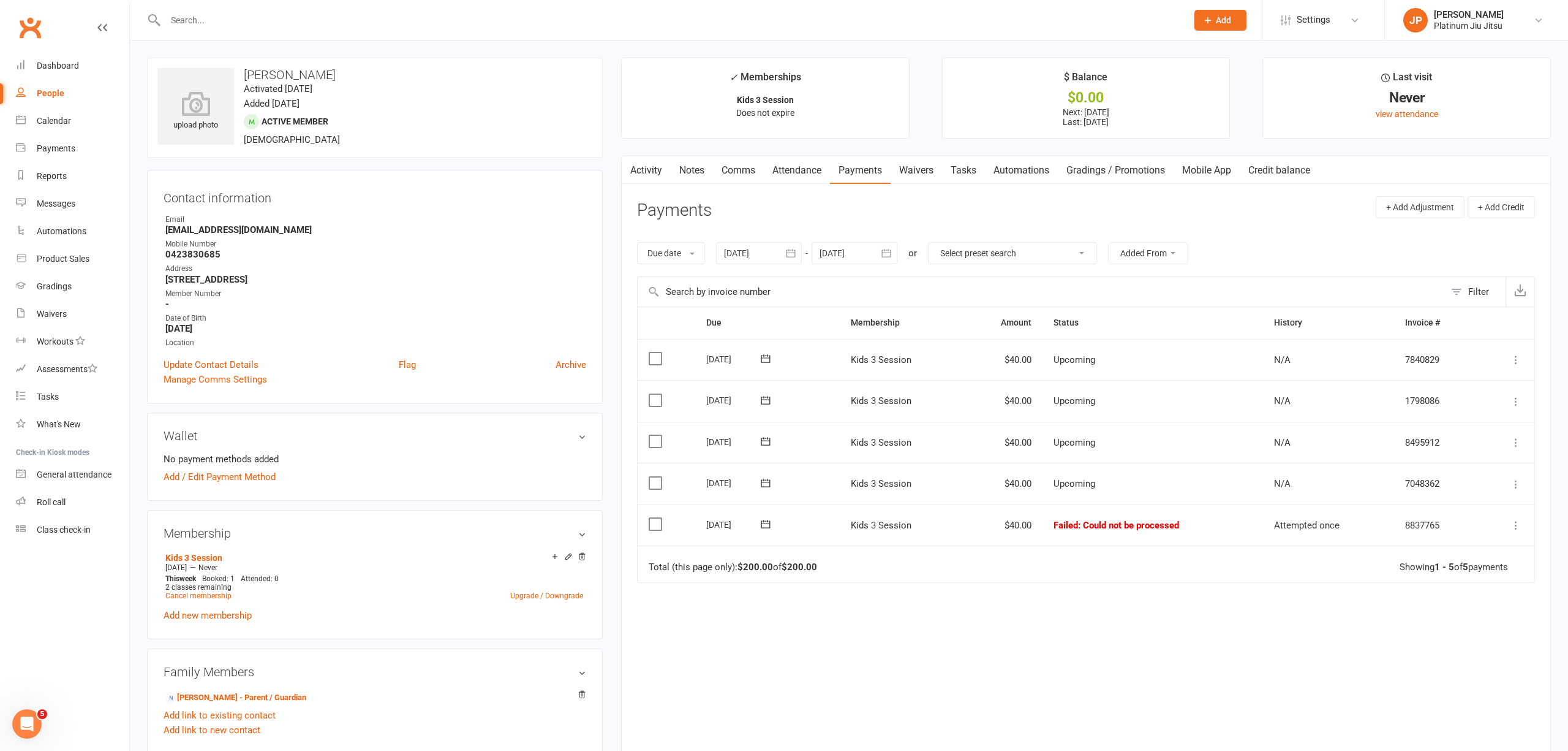
select select "100"
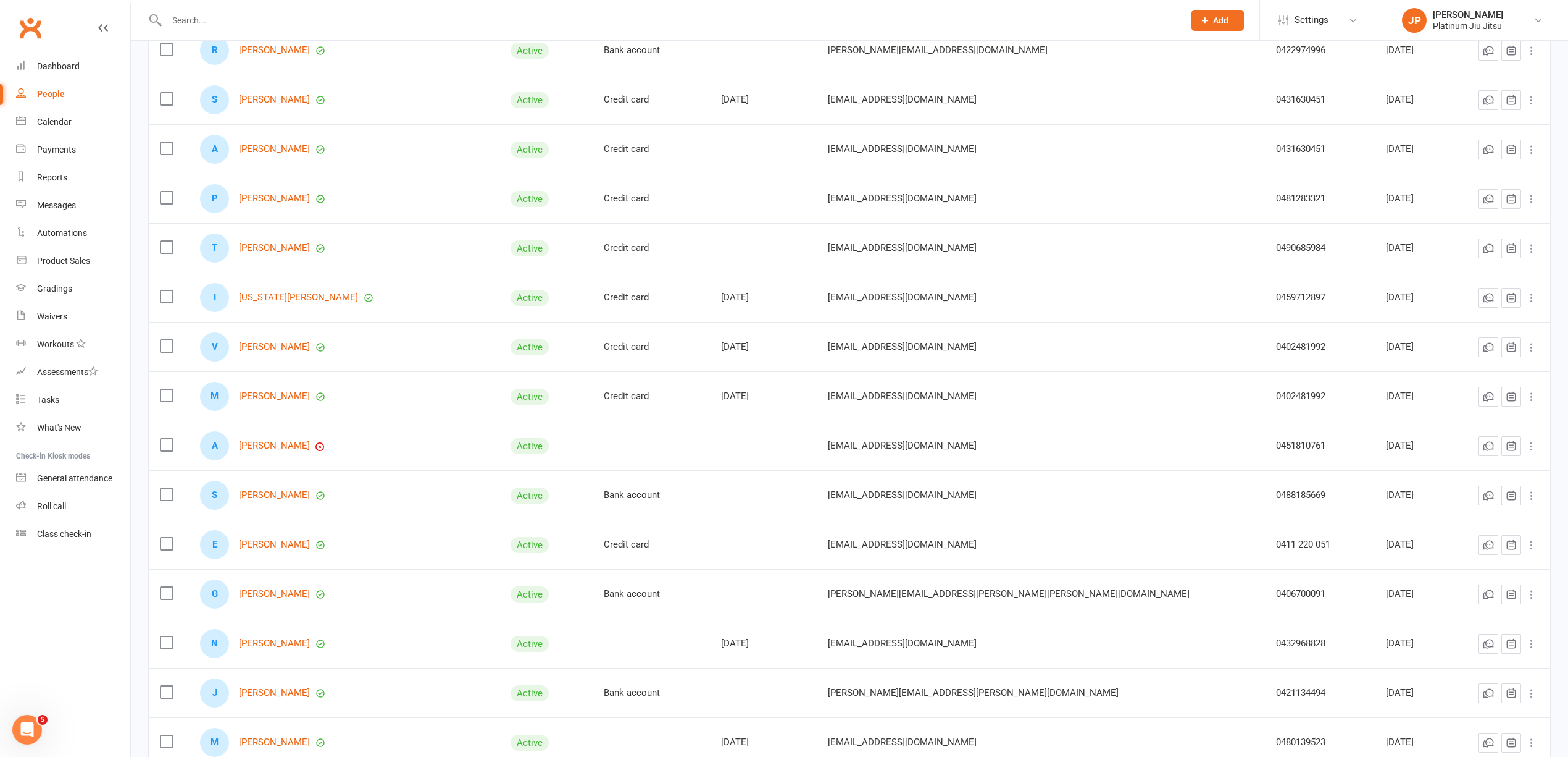
scroll to position [658, 0]
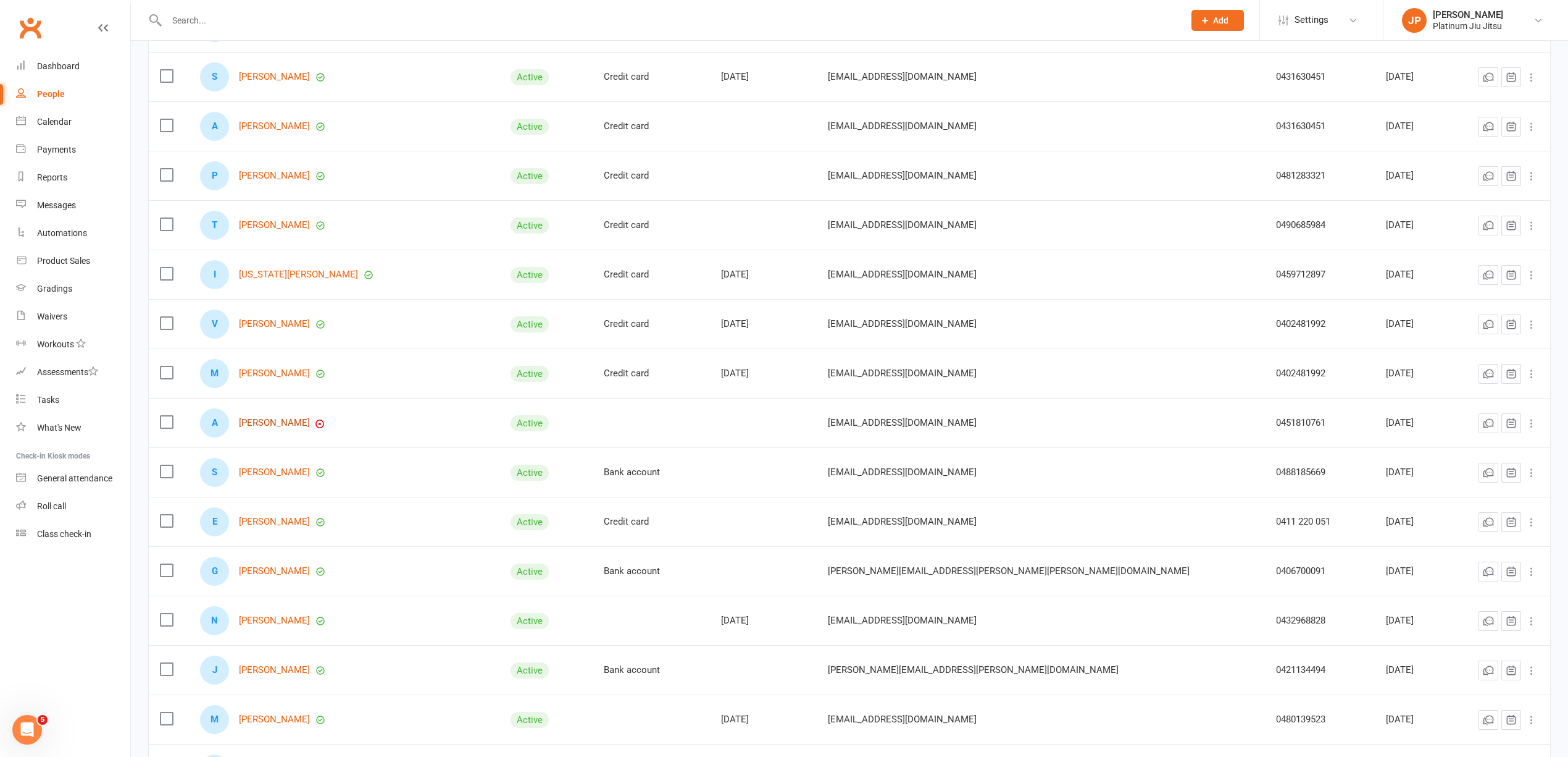
click at [280, 428] on link "[PERSON_NAME]" at bounding box center [274, 423] width 71 height 11
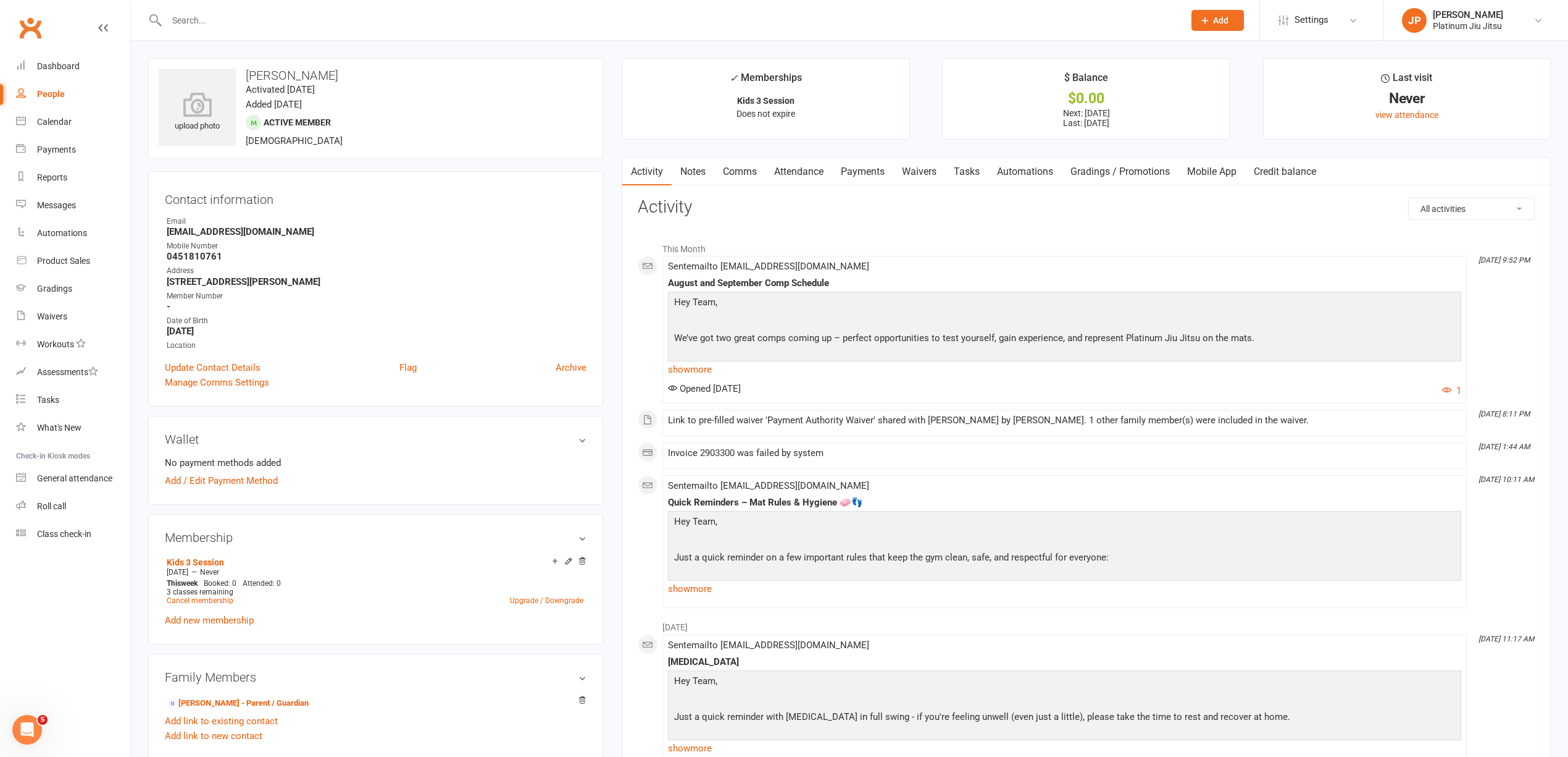
click at [869, 166] on link "Payments" at bounding box center [863, 172] width 61 height 29
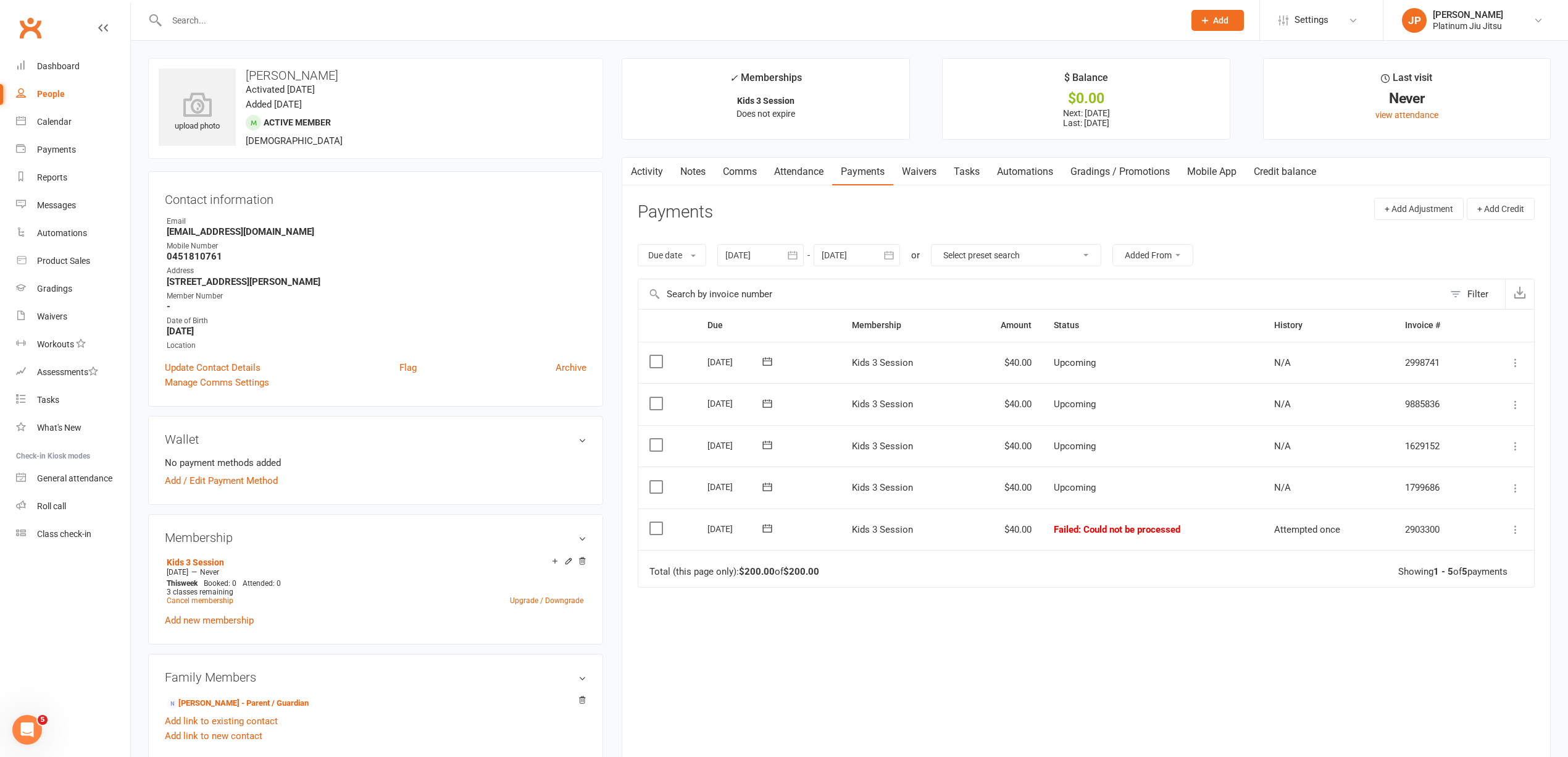
click at [1326, 645] on div "Due Contact Membership Amount Status History Invoice # Select this [DATE] [PERS…" at bounding box center [1086, 528] width 897 height 437
click at [613, 379] on main "✓ Memberships Kids 3 Session Does not expire $ Balance $0.00 Next: [DATE] Last:…" at bounding box center [1086, 418] width 948 height 720
click at [603, 218] on div "upload photo [PERSON_NAME] Read Activated [DATE] Added [DATE] Active member [DE…" at bounding box center [376, 645] width 474 height 1173
click at [654, 183] on link "Activity" at bounding box center [647, 172] width 49 height 29
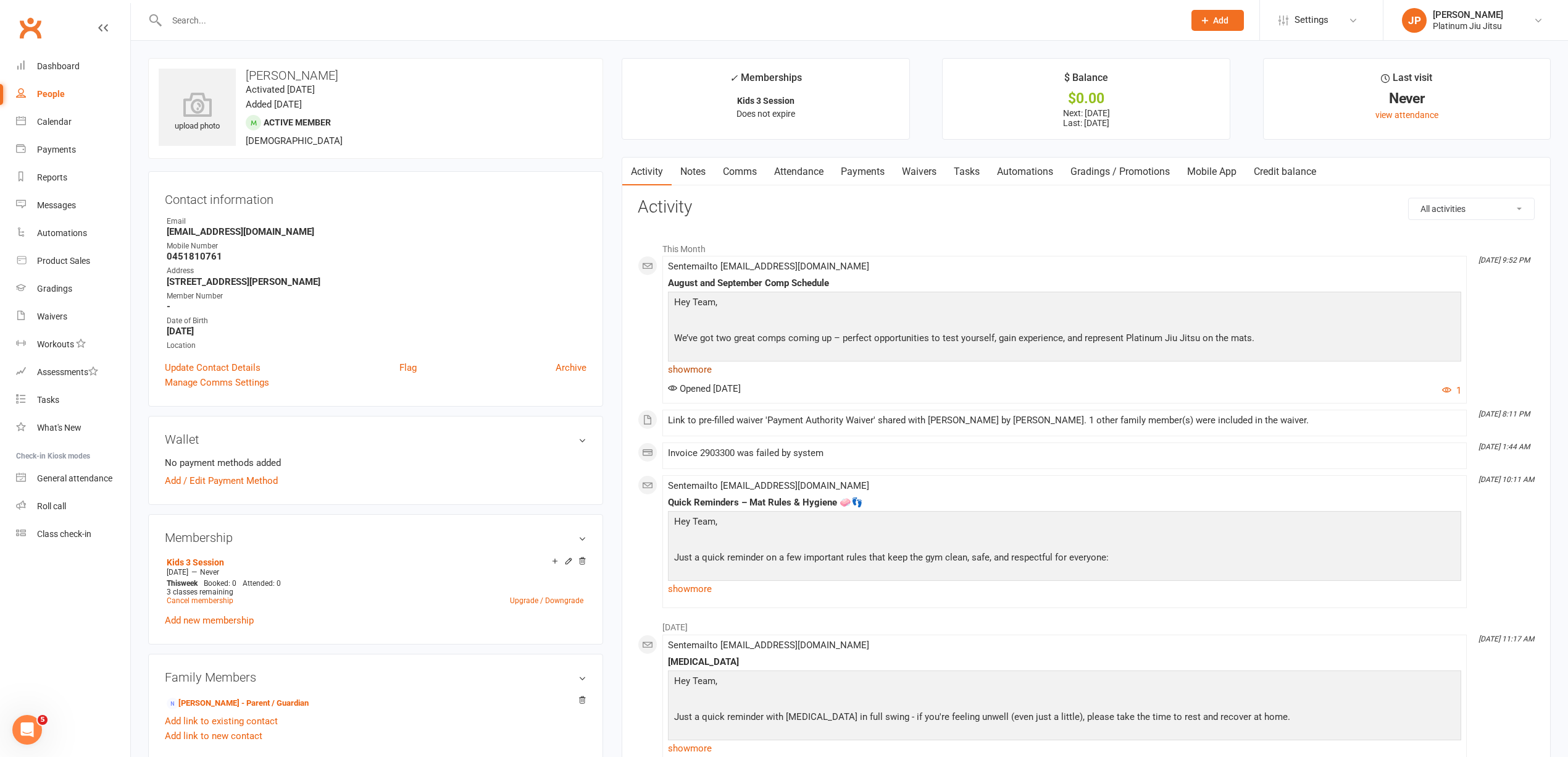
click at [704, 369] on link "show more" at bounding box center [1064, 369] width 793 height 17
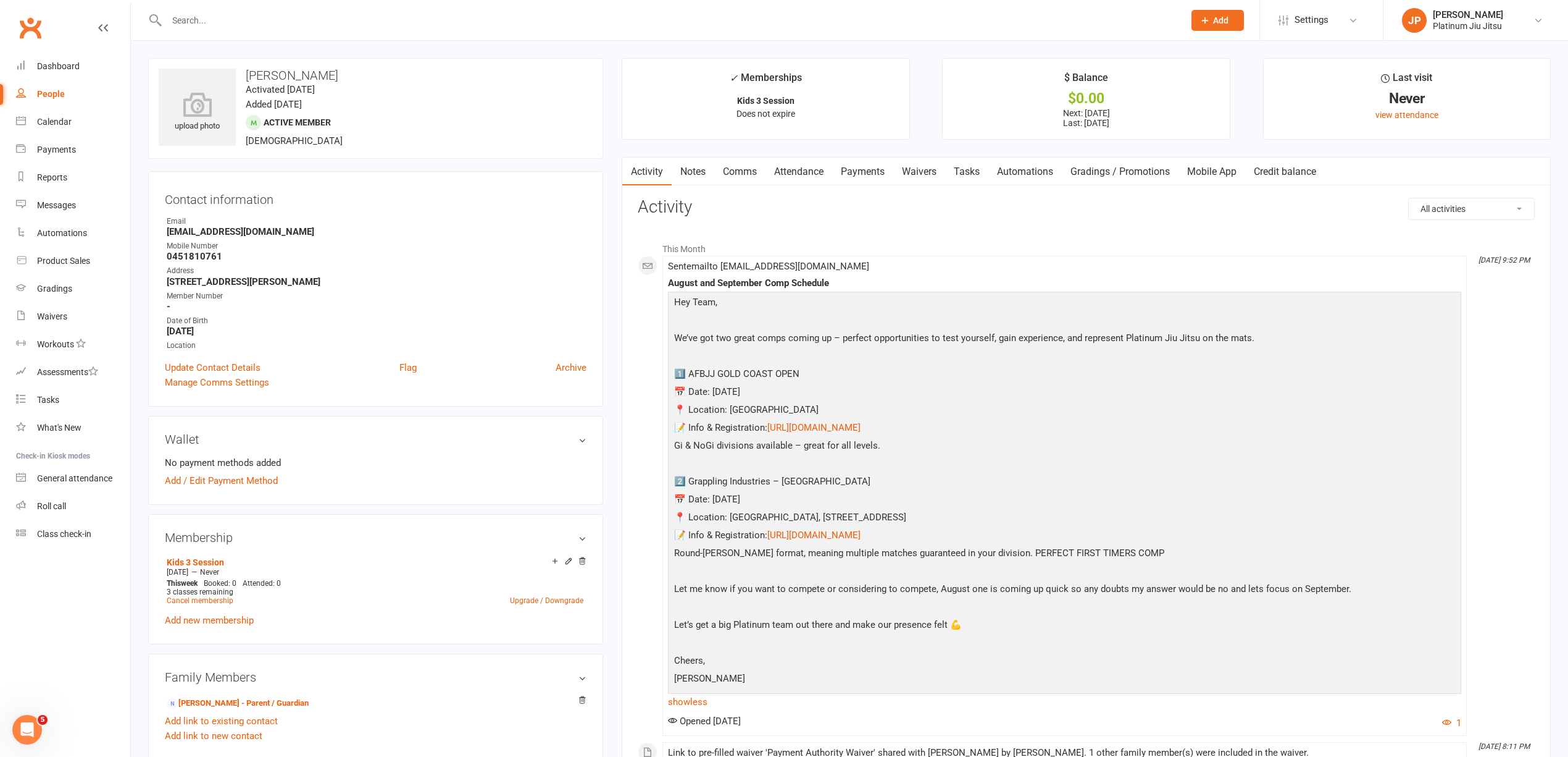
scroll to position [82, 0]
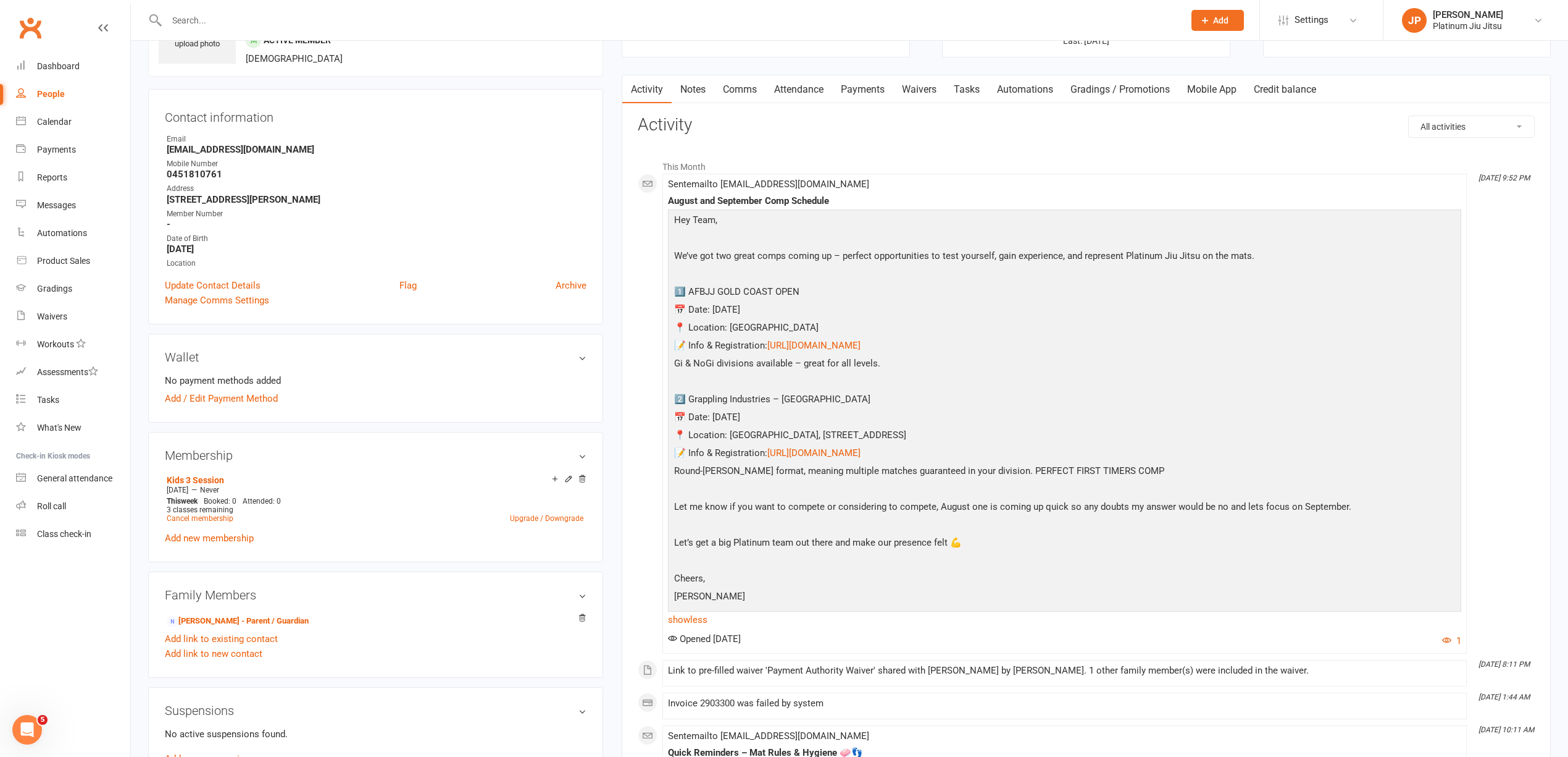
click at [606, 327] on div "upload photo [PERSON_NAME] Read Activated [DATE] Added [DATE] Active member [DE…" at bounding box center [376, 562] width 474 height 1173
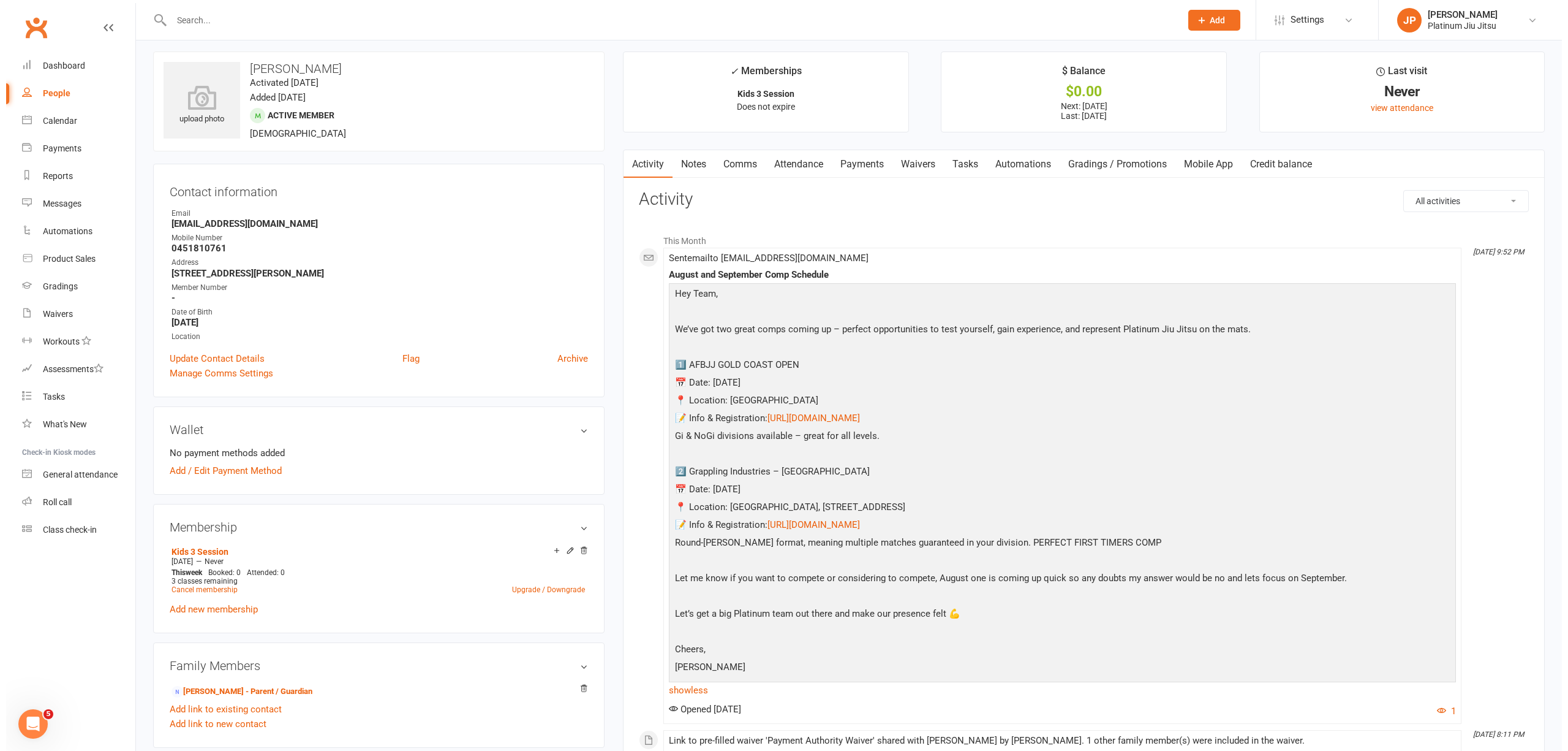
scroll to position [0, 0]
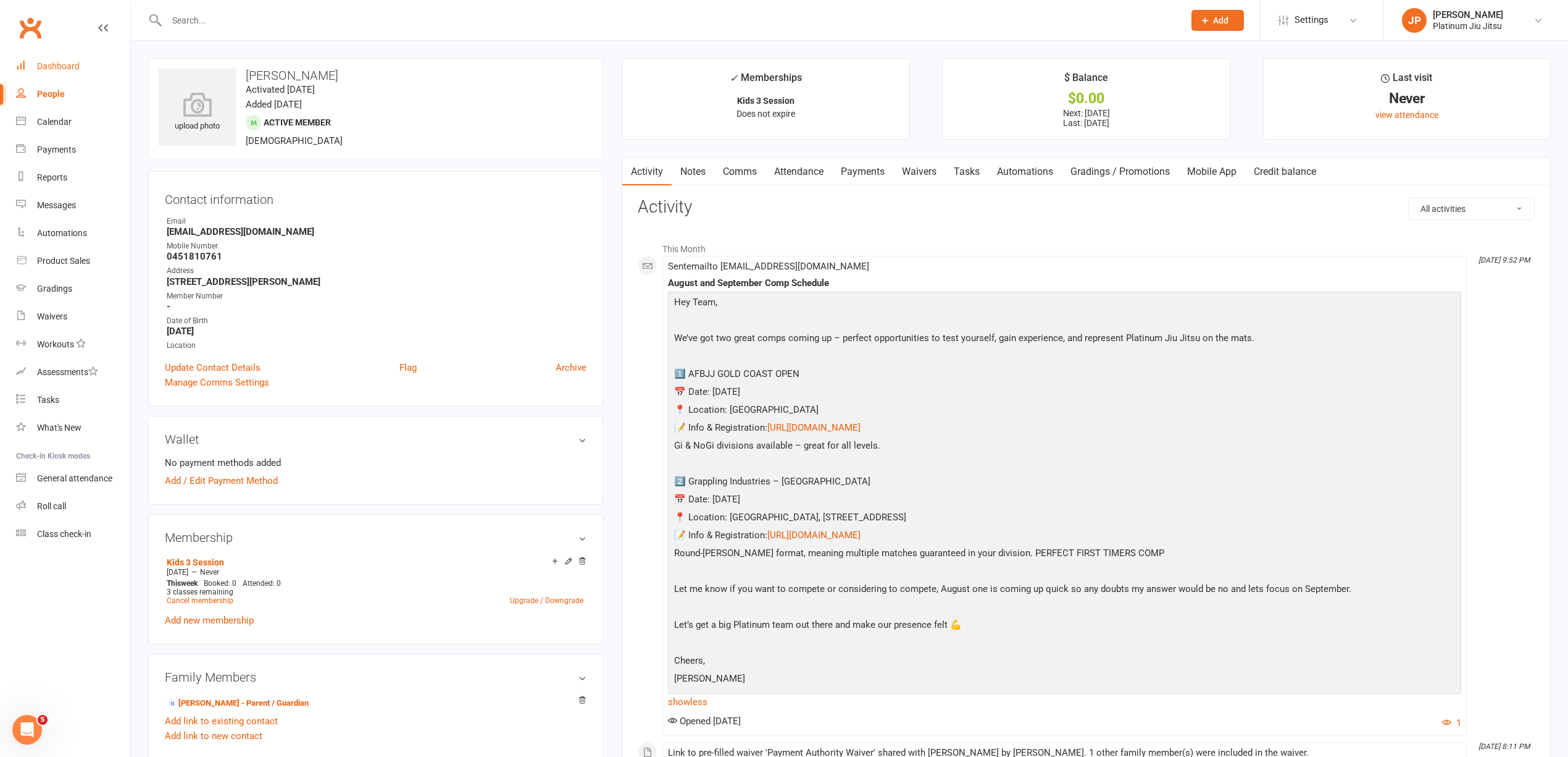
click at [52, 72] on link "Dashboard" at bounding box center [73, 66] width 114 height 28
